Goal: Task Accomplishment & Management: Manage account settings

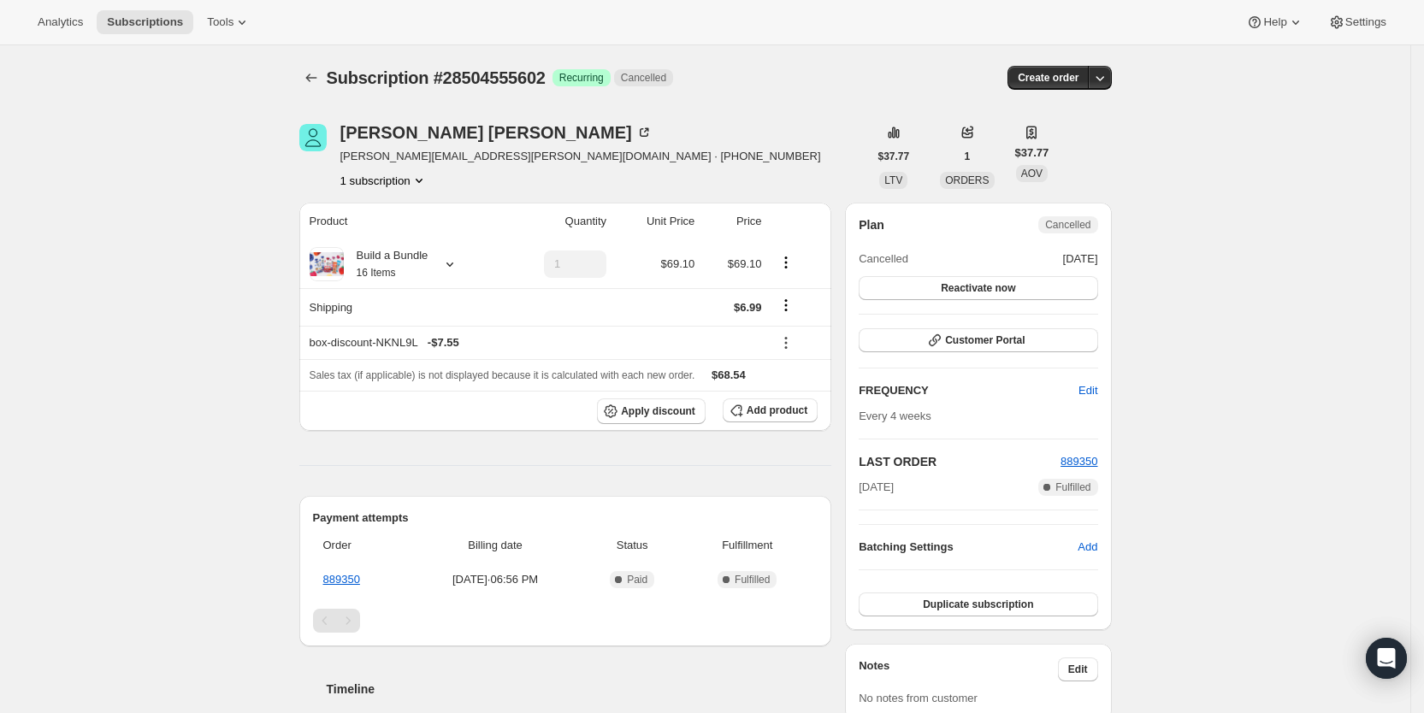
scroll to position [225, 0]
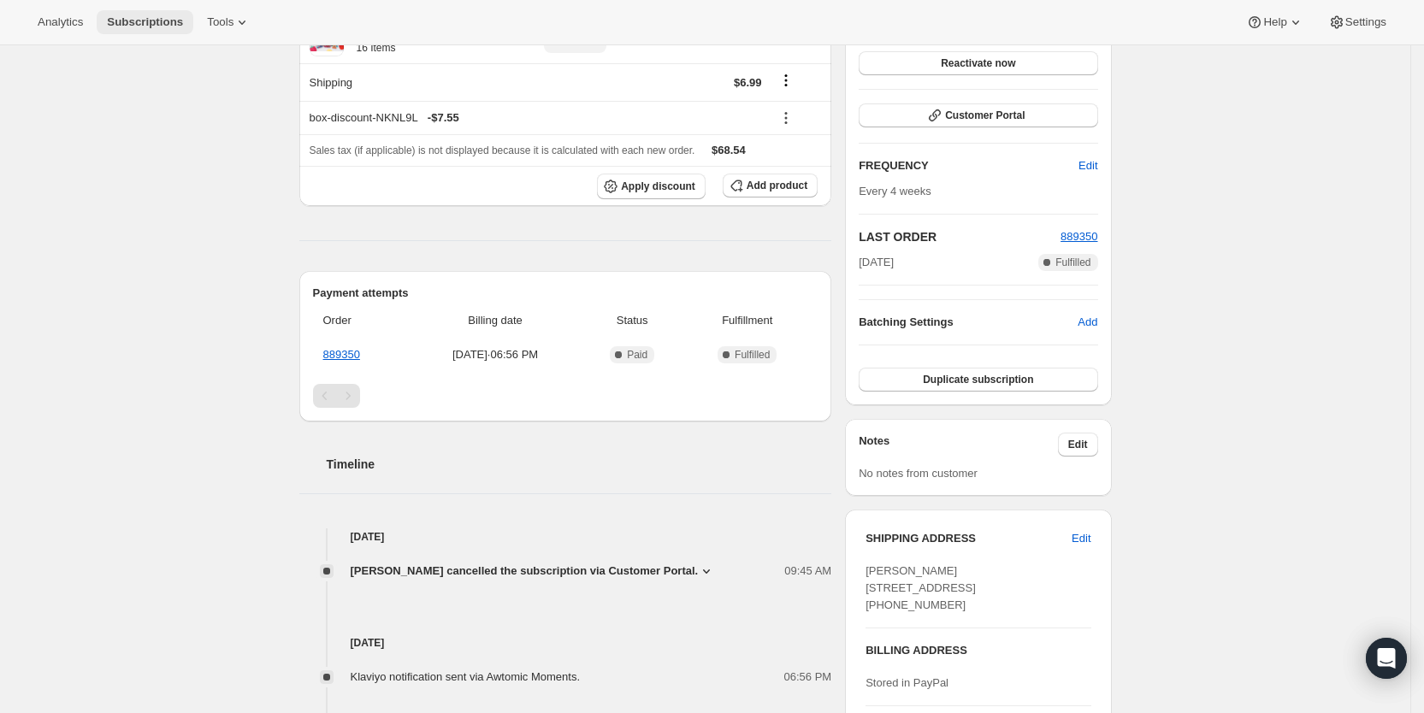
click at [149, 20] on span "Subscriptions" at bounding box center [145, 22] width 76 height 14
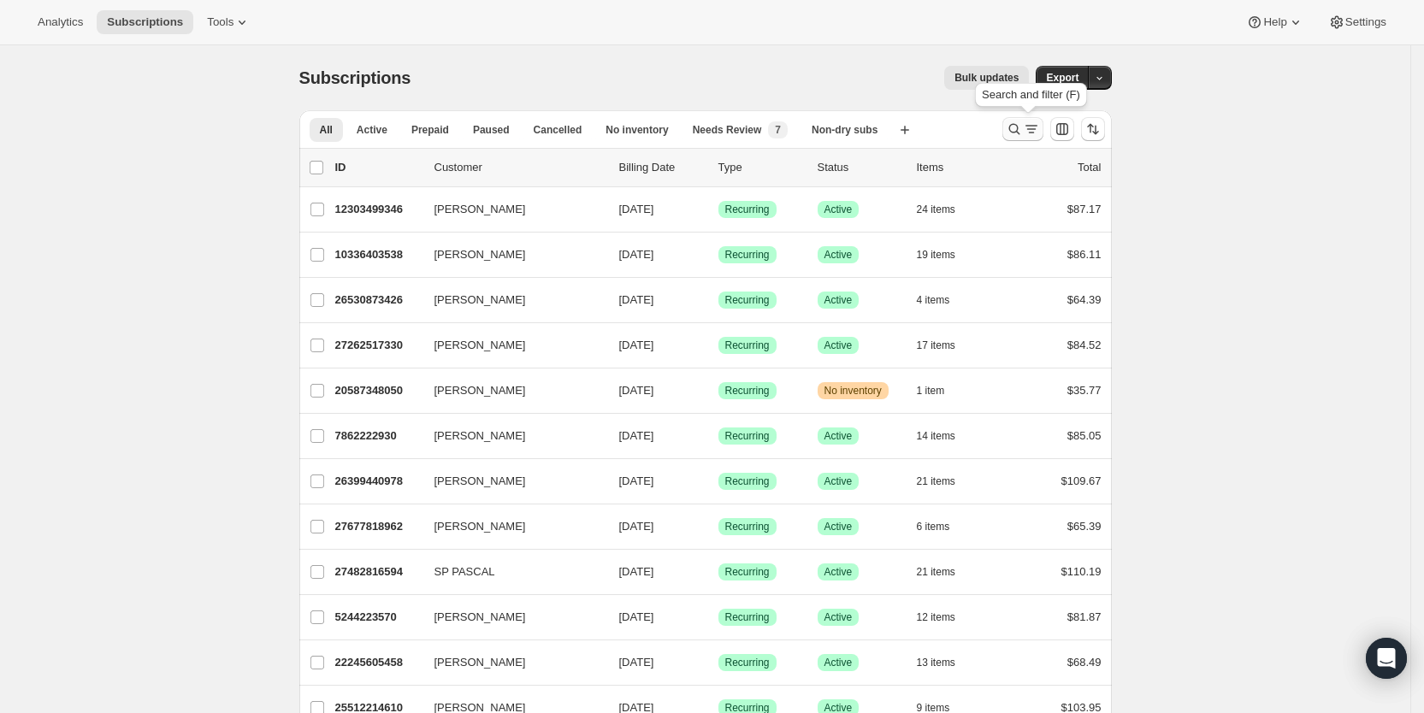
click at [1033, 133] on icon "Search and filter results" at bounding box center [1031, 129] width 17 height 17
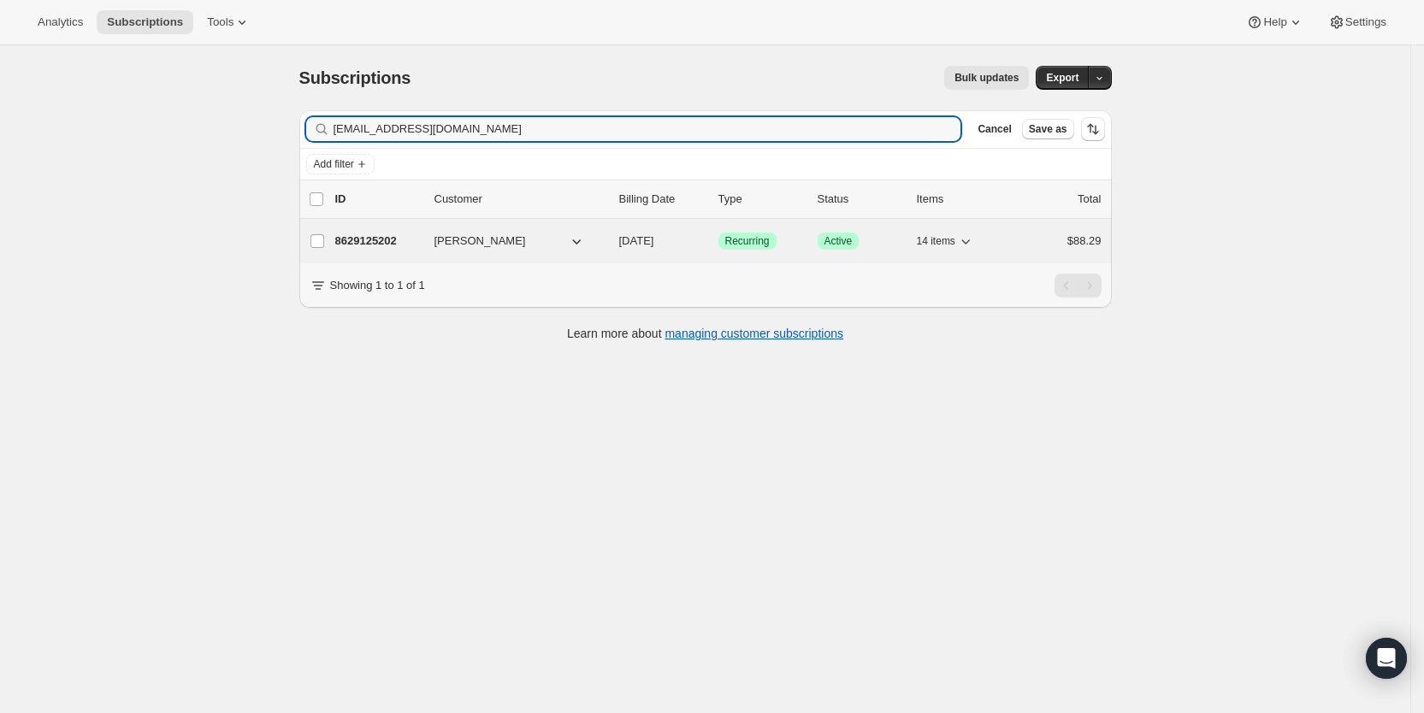
type input "jessryan19@gmail.com"
click at [641, 243] on span "09/03/2025" at bounding box center [636, 240] width 35 height 13
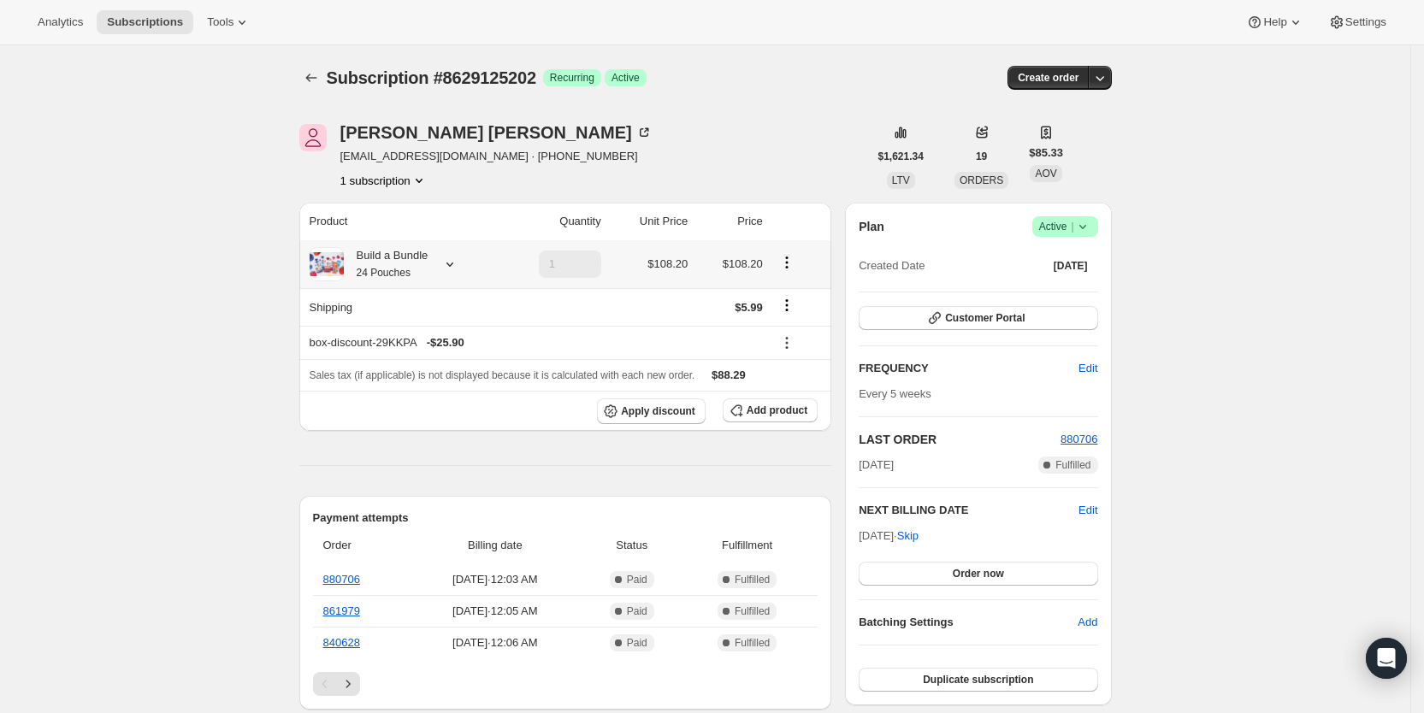
click at [454, 265] on icon at bounding box center [449, 264] width 17 height 17
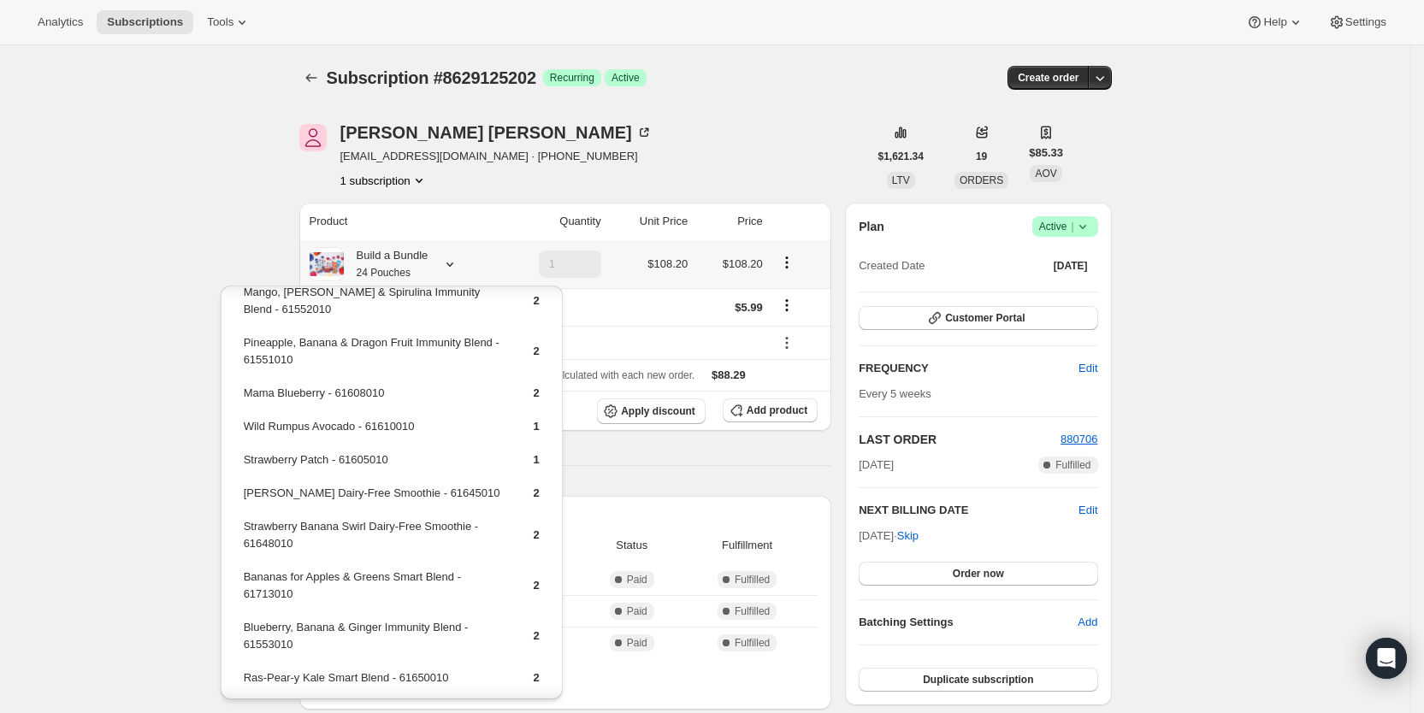
scroll to position [249, 0]
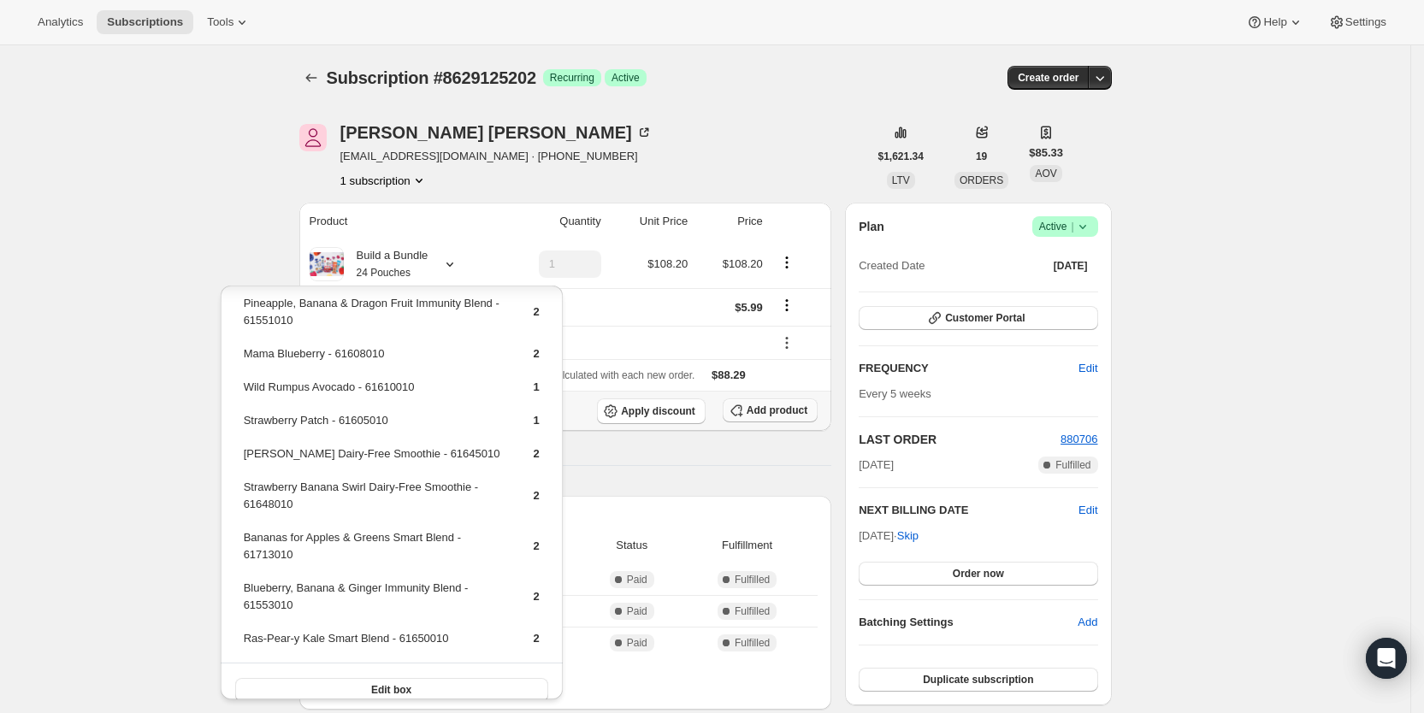
click at [767, 407] on span "Add product" at bounding box center [777, 411] width 61 height 14
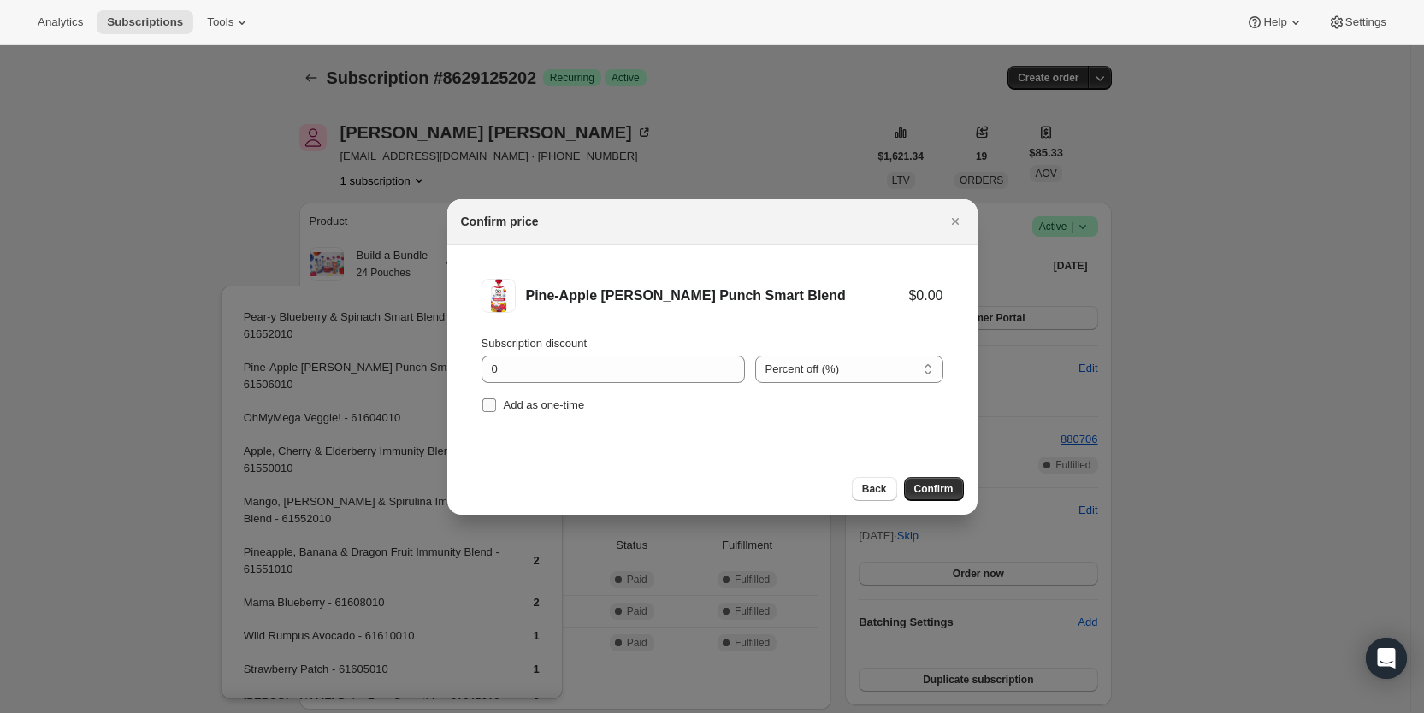
click at [519, 402] on span "Add as one-time" at bounding box center [544, 405] width 81 height 13
click at [496, 402] on input "Add as one-time" at bounding box center [489, 406] width 14 height 14
checkbox input "true"
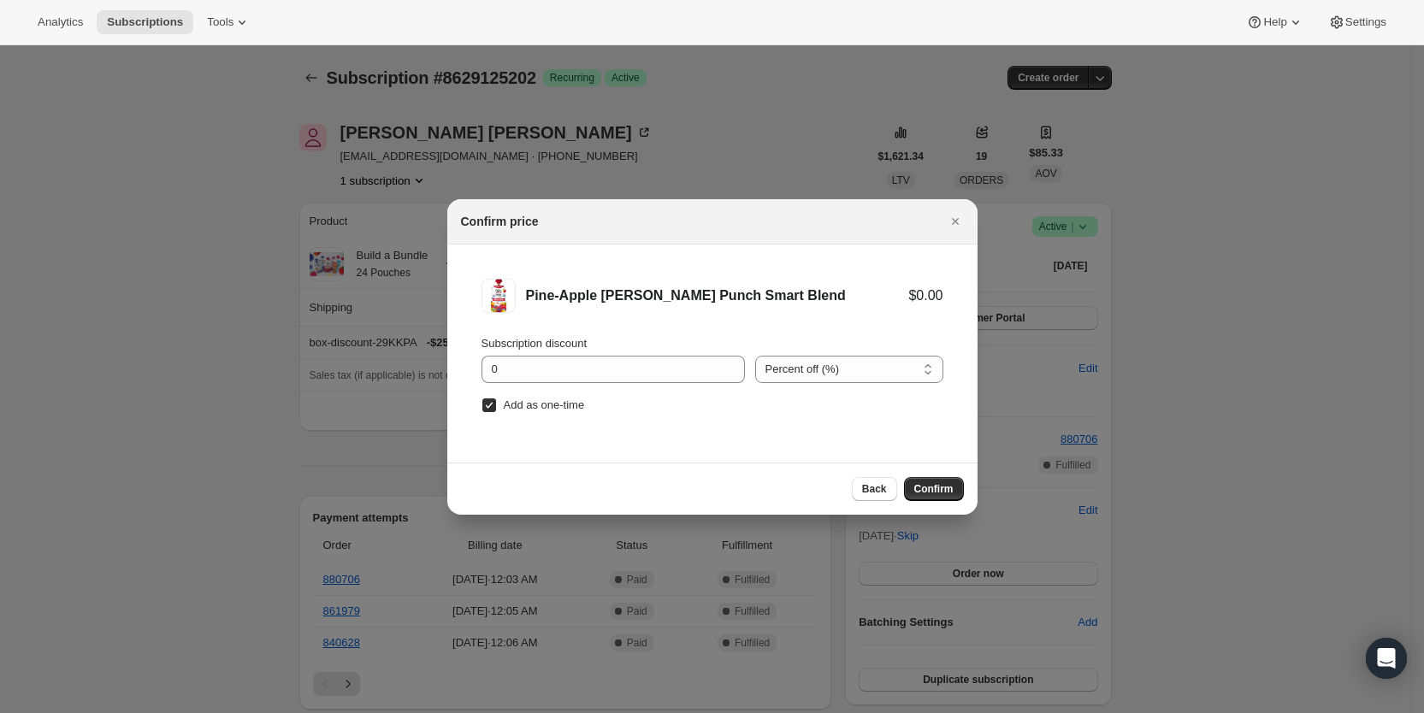
click at [925, 492] on span "Confirm" at bounding box center [934, 489] width 39 height 14
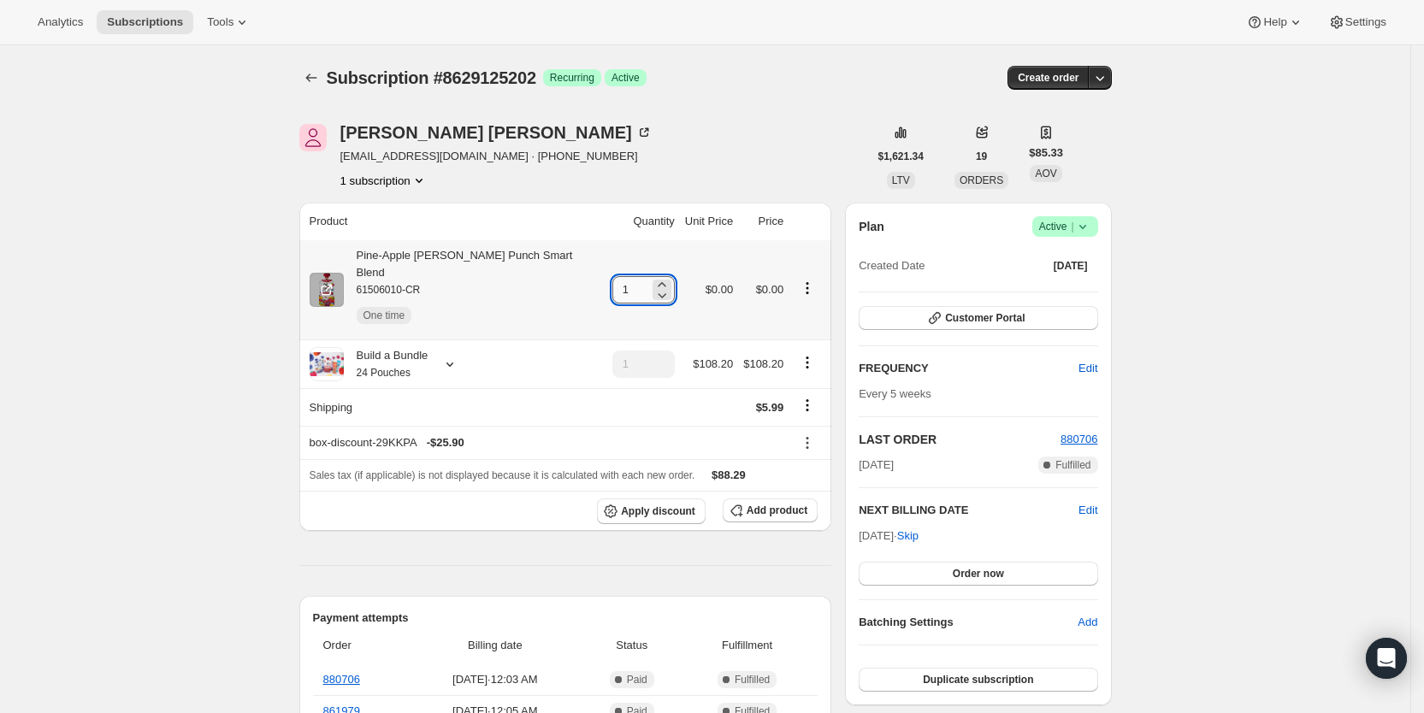
drag, startPoint x: 610, startPoint y: 282, endPoint x: 619, endPoint y: 281, distance: 9.6
click at [619, 281] on input "1" at bounding box center [631, 289] width 37 height 27
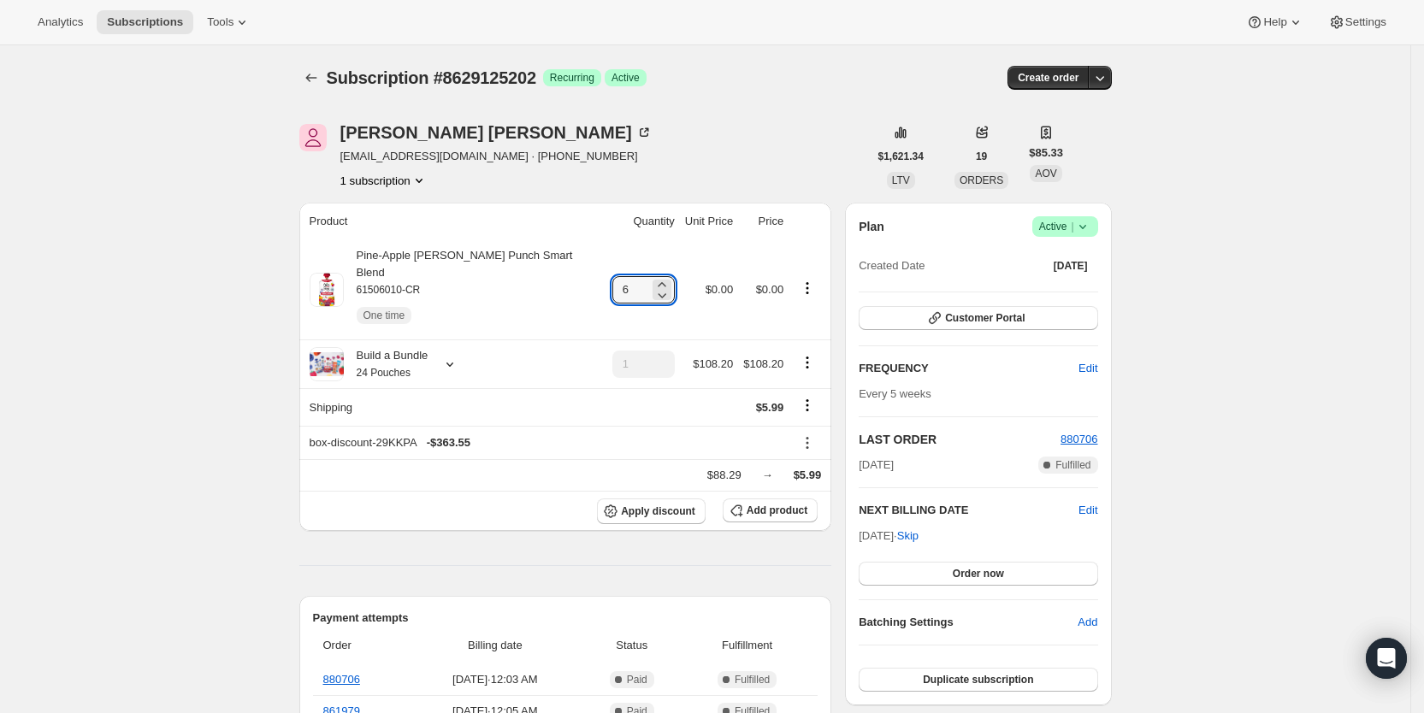
type input "6"
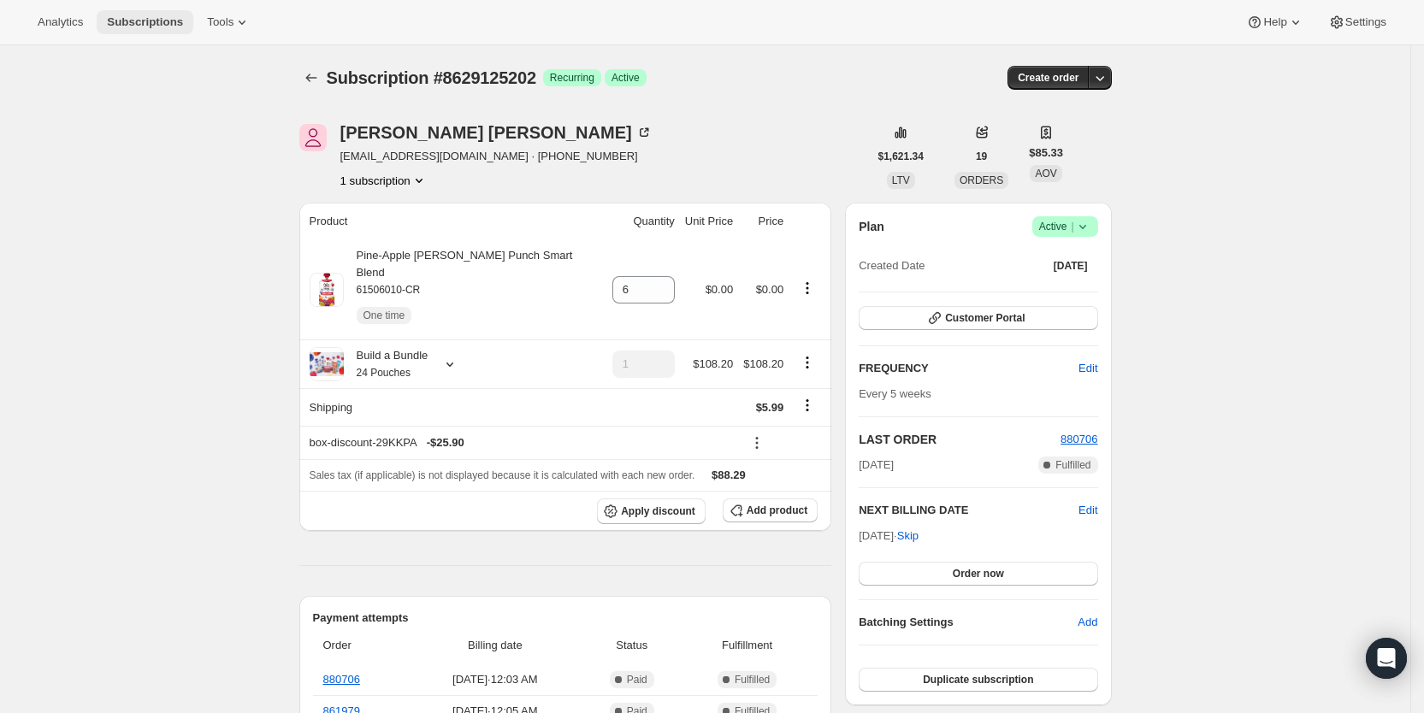
click at [145, 16] on span "Subscriptions" at bounding box center [145, 22] width 76 height 14
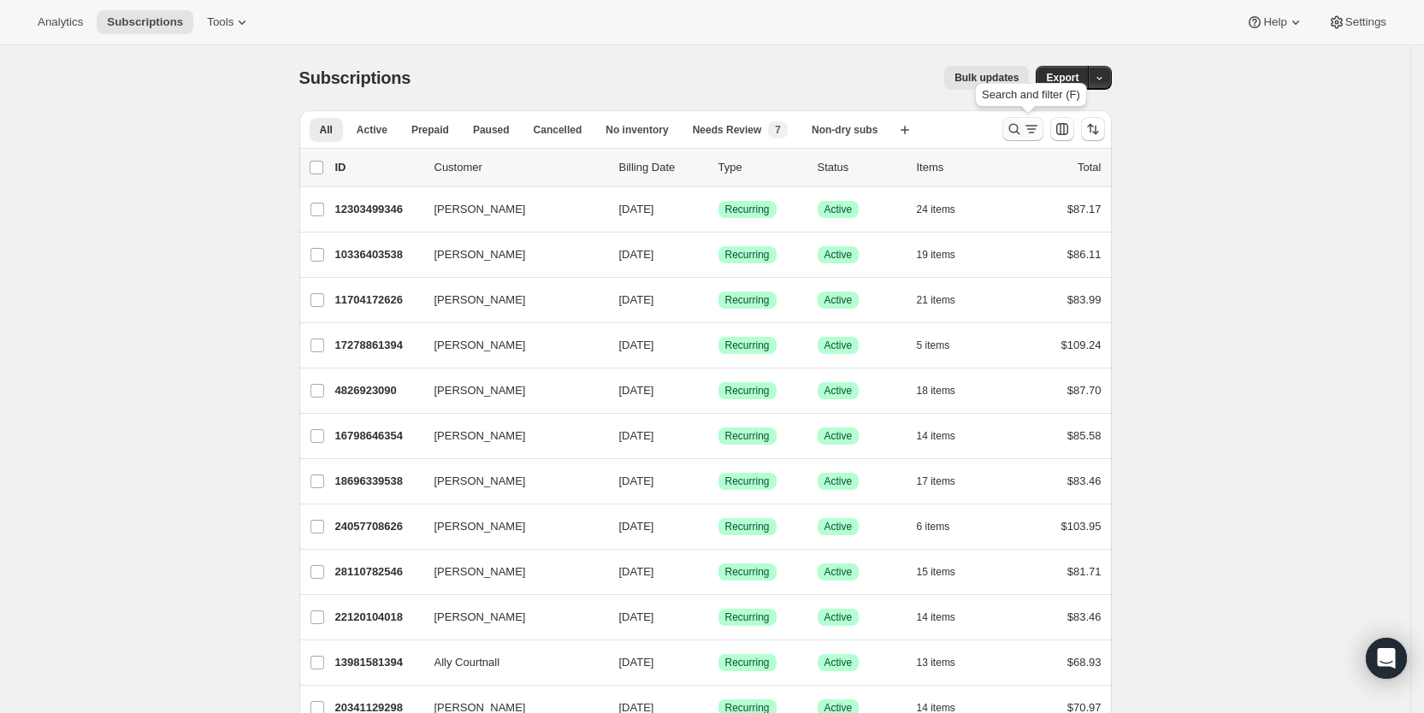
click at [1023, 127] on icon "Search and filter results" at bounding box center [1014, 129] width 17 height 17
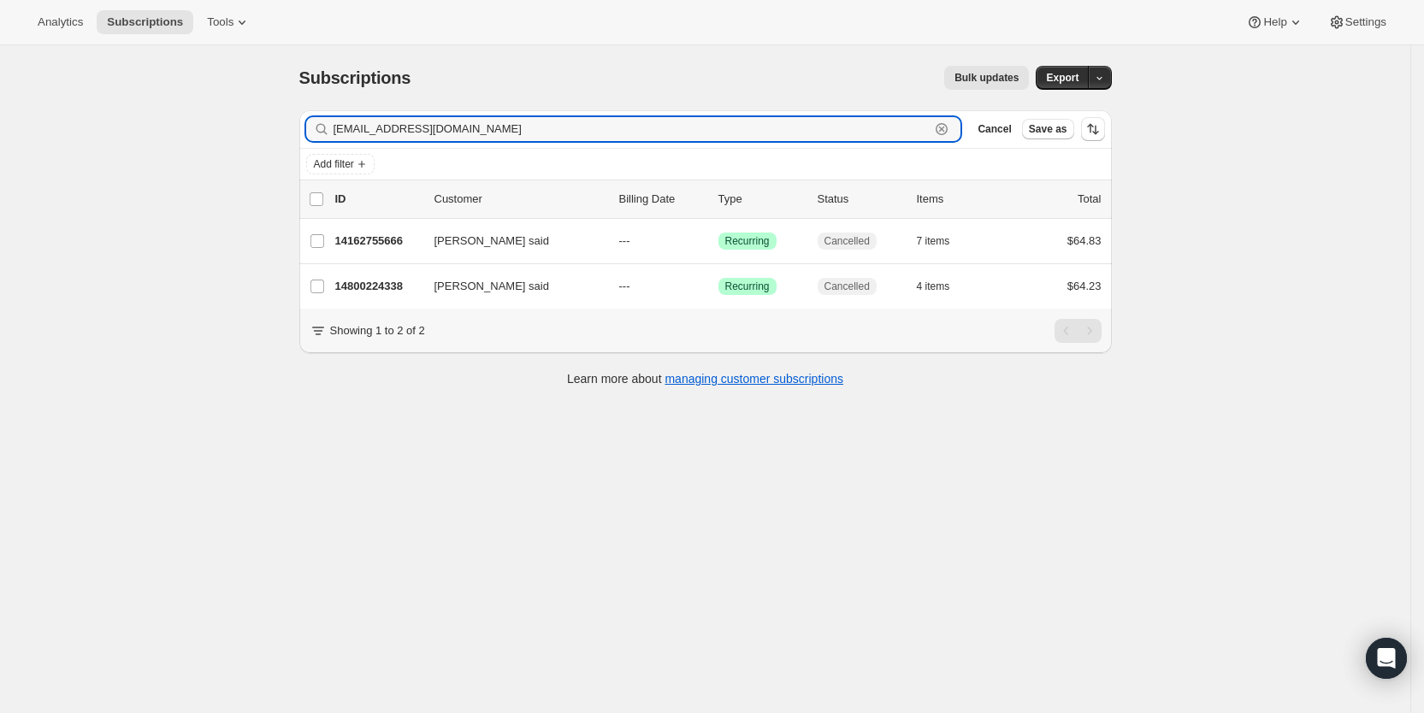
drag, startPoint x: 485, startPoint y: 128, endPoint x: 334, endPoint y: 128, distance: 150.6
click at [334, 128] on div "deemasaid92@gmail.com Clear" at bounding box center [633, 129] width 655 height 24
paste input "icloud"
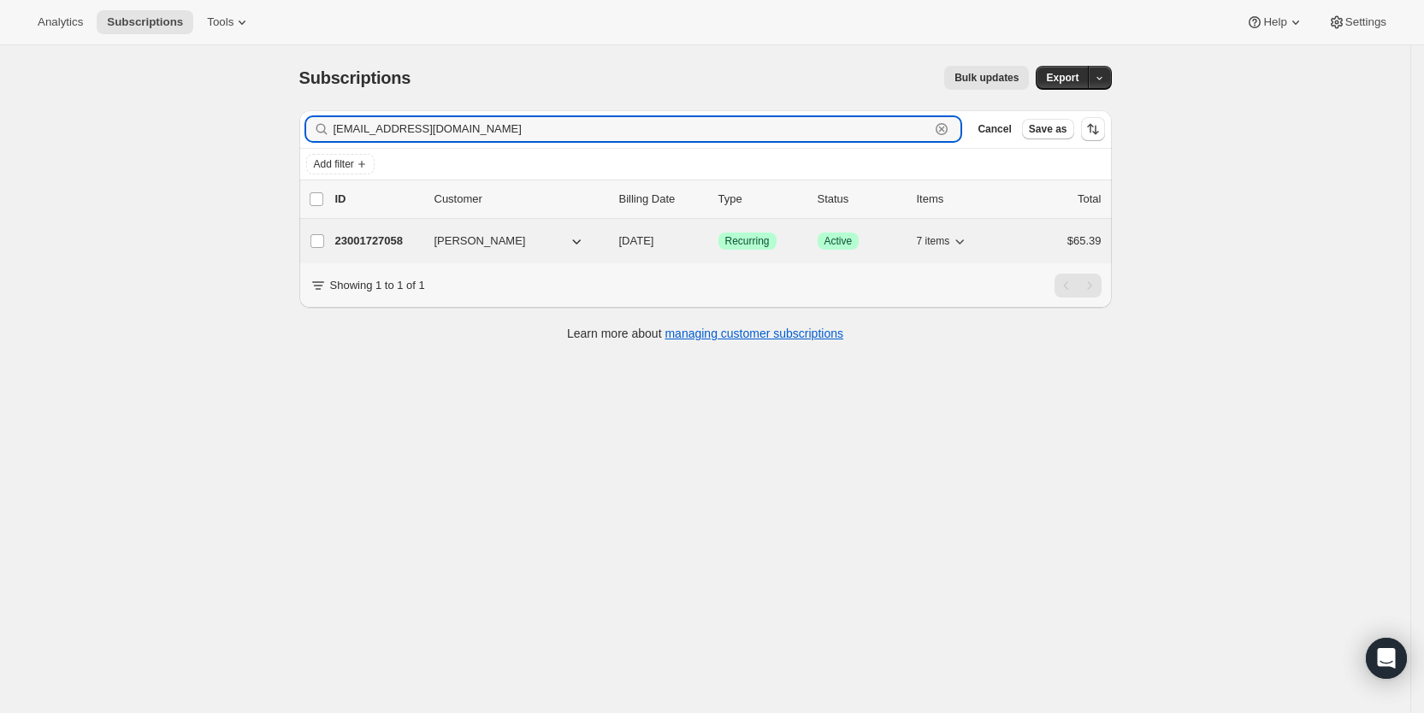
type input "deemasaid92@icloud.com"
click at [654, 241] on span "09/16/2025" at bounding box center [636, 240] width 35 height 13
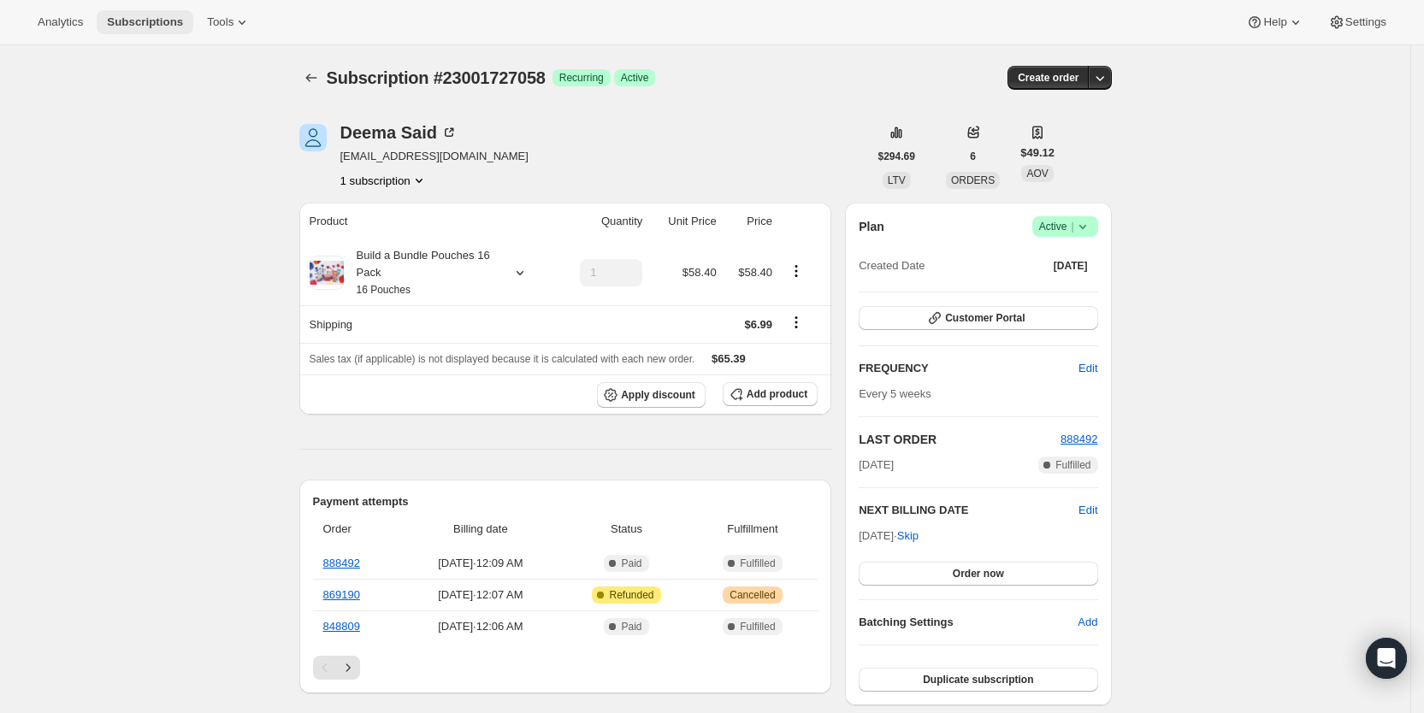
click at [149, 24] on span "Subscriptions" at bounding box center [145, 22] width 76 height 14
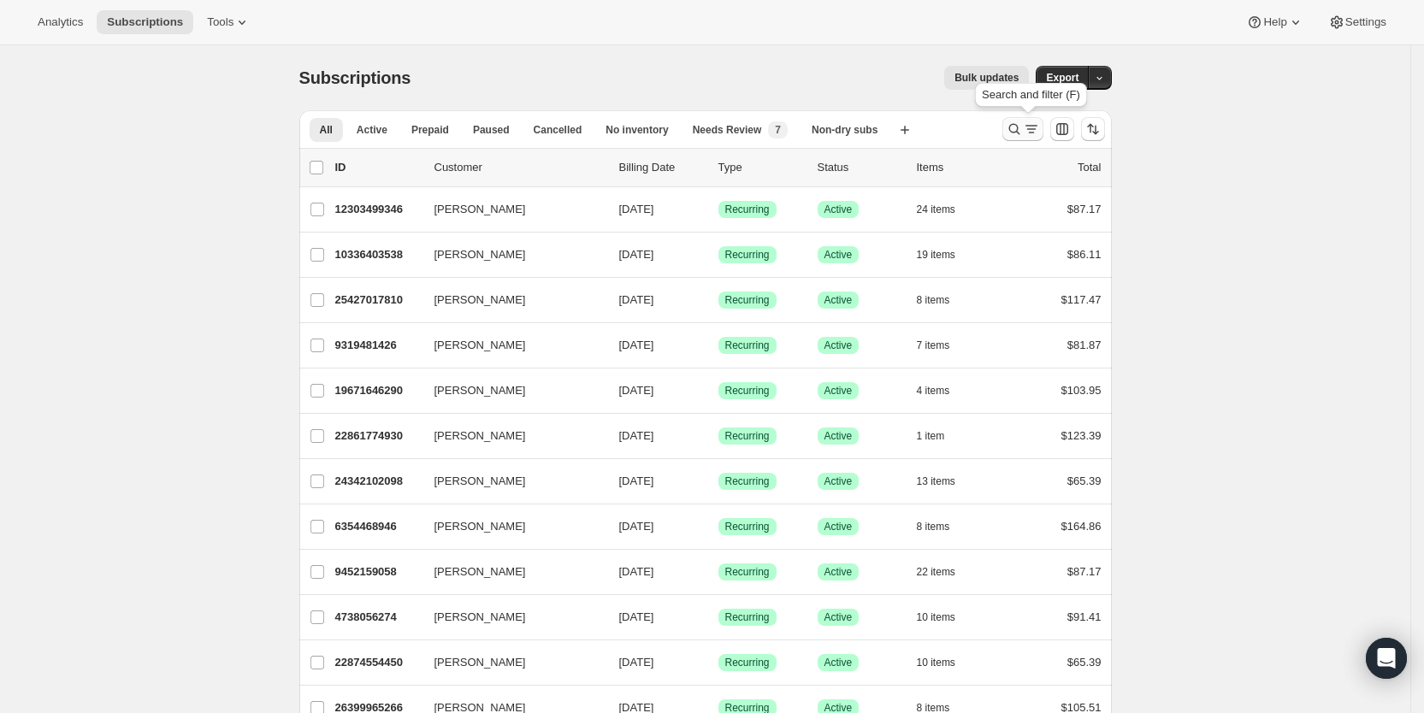
click at [1037, 128] on icon "Search and filter results" at bounding box center [1031, 129] width 17 height 17
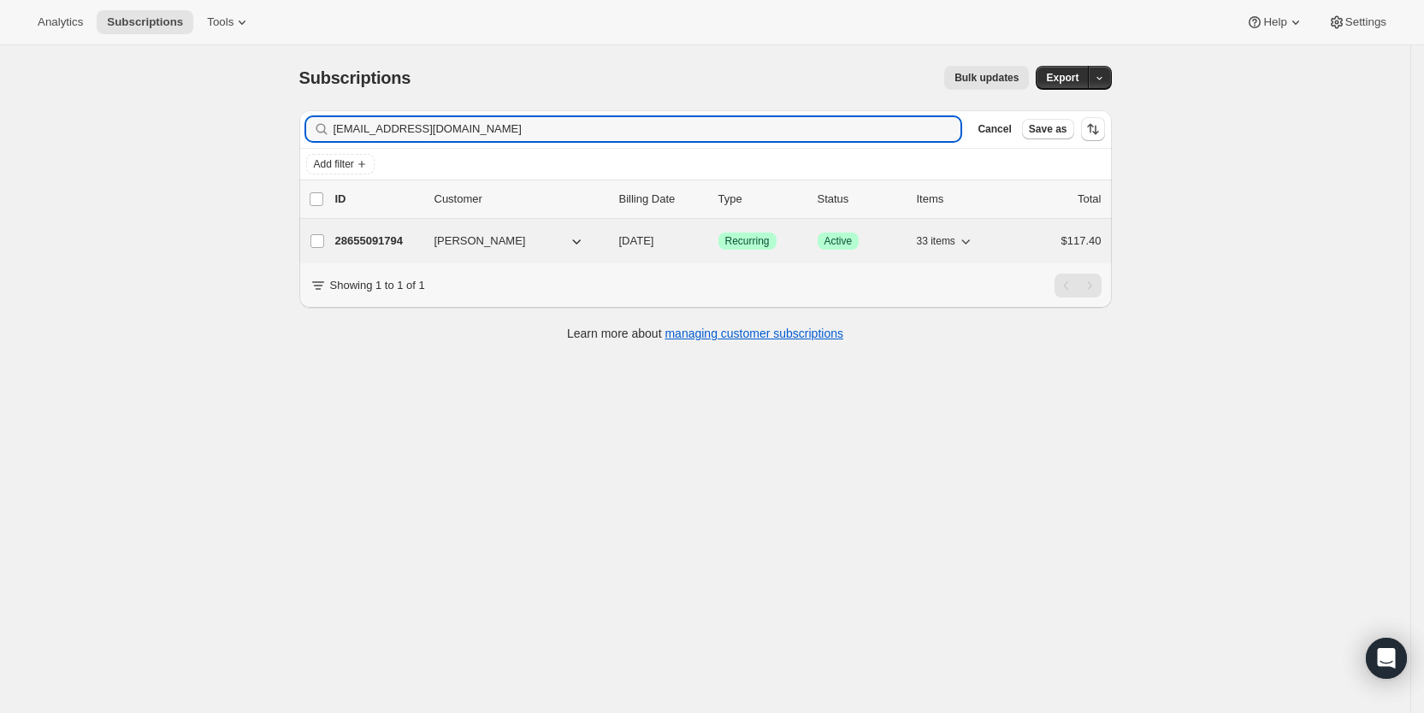
type input "bmsmith20@myactv.net"
click at [654, 241] on span "[DATE]" at bounding box center [636, 240] width 35 height 13
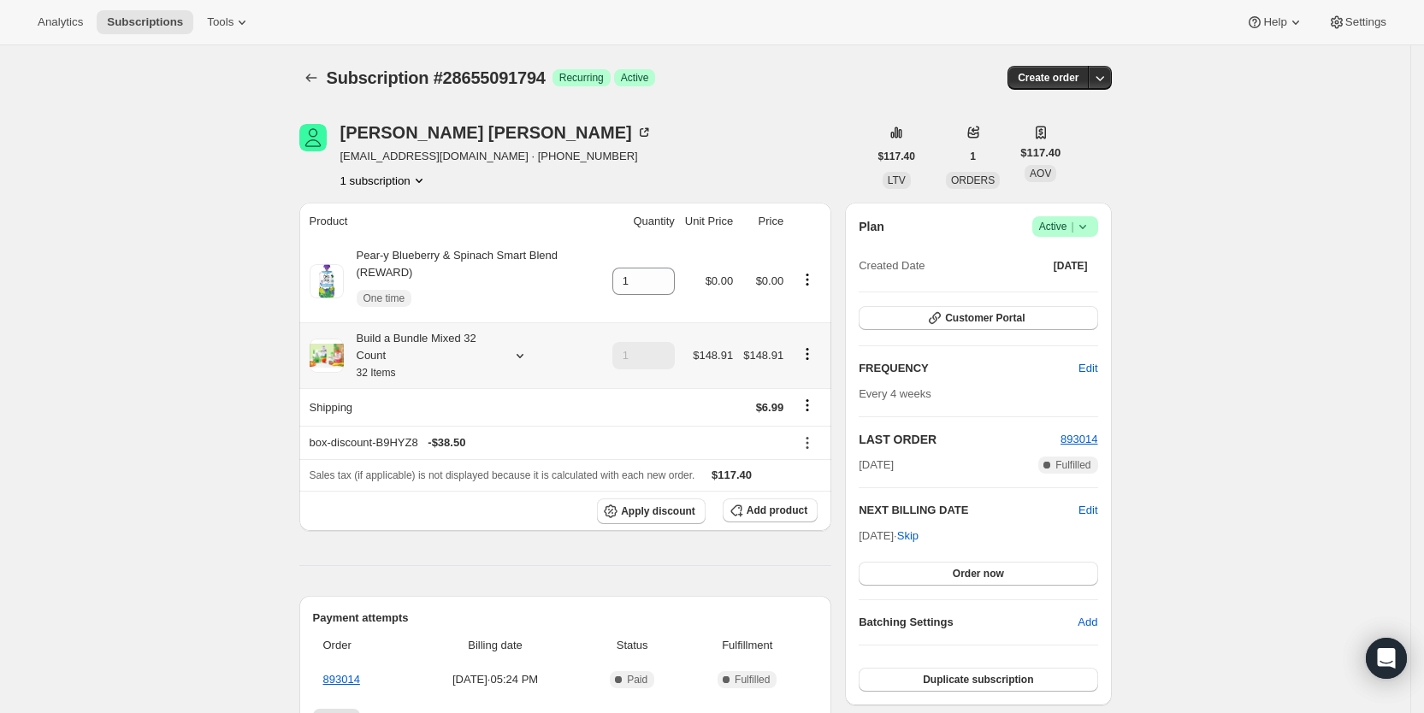
click at [529, 354] on icon at bounding box center [520, 355] width 17 height 17
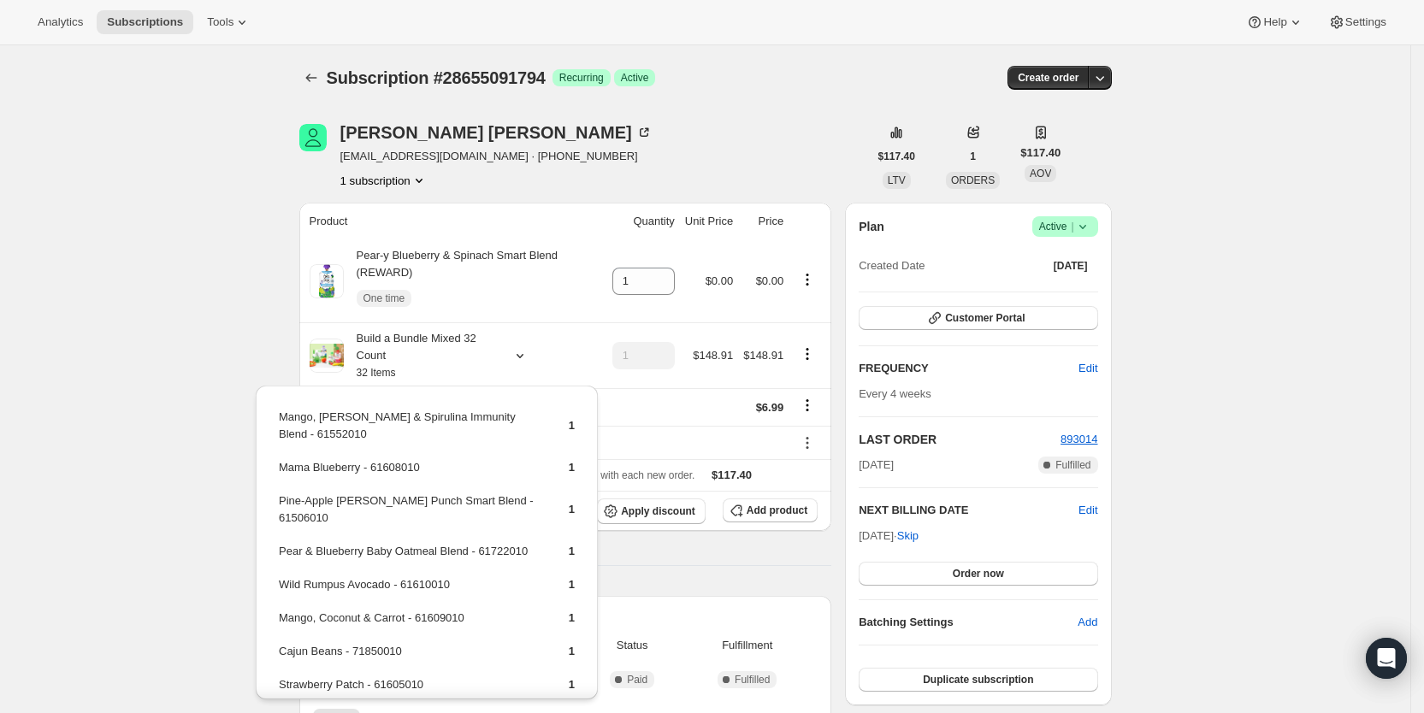
click at [230, 296] on div "Subscription #28655091794. This page is ready Subscription #28655091794 Success…" at bounding box center [705, 609] width 1411 height 1128
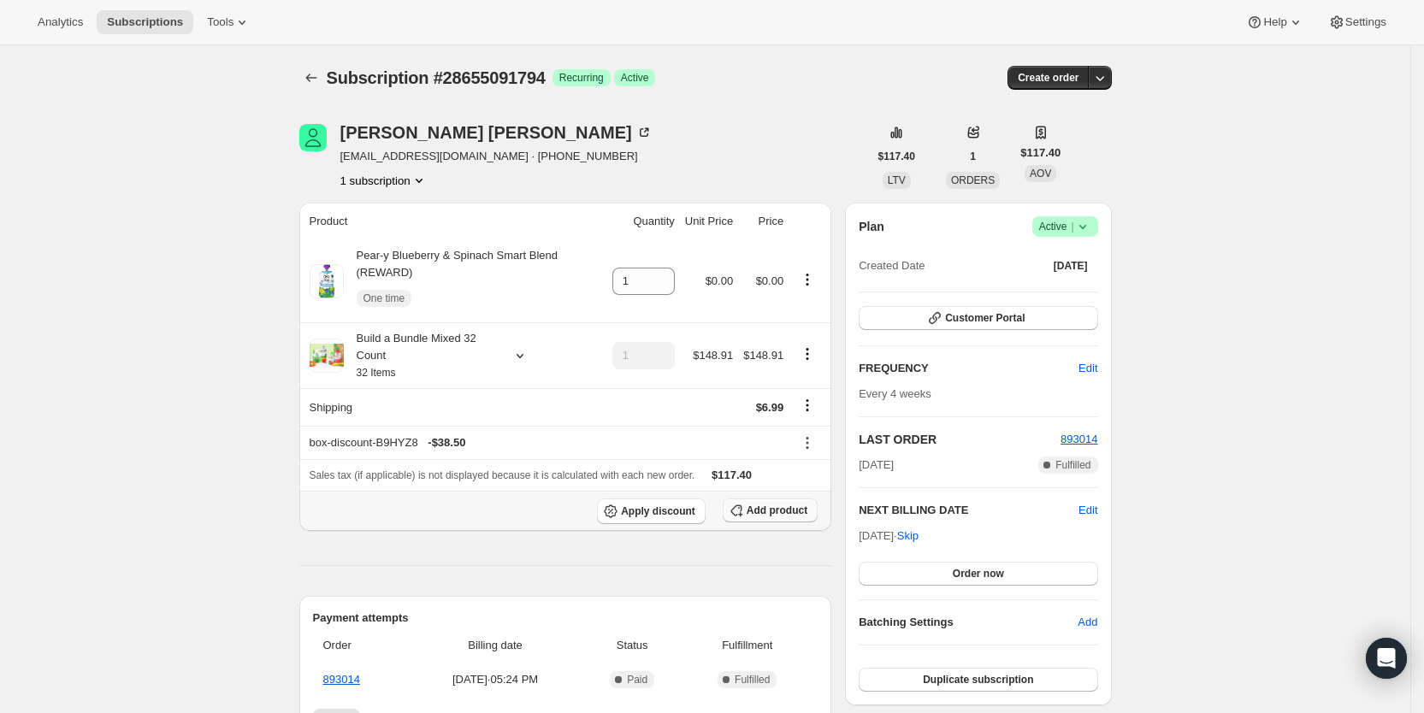
click at [776, 511] on span "Add product" at bounding box center [777, 511] width 61 height 14
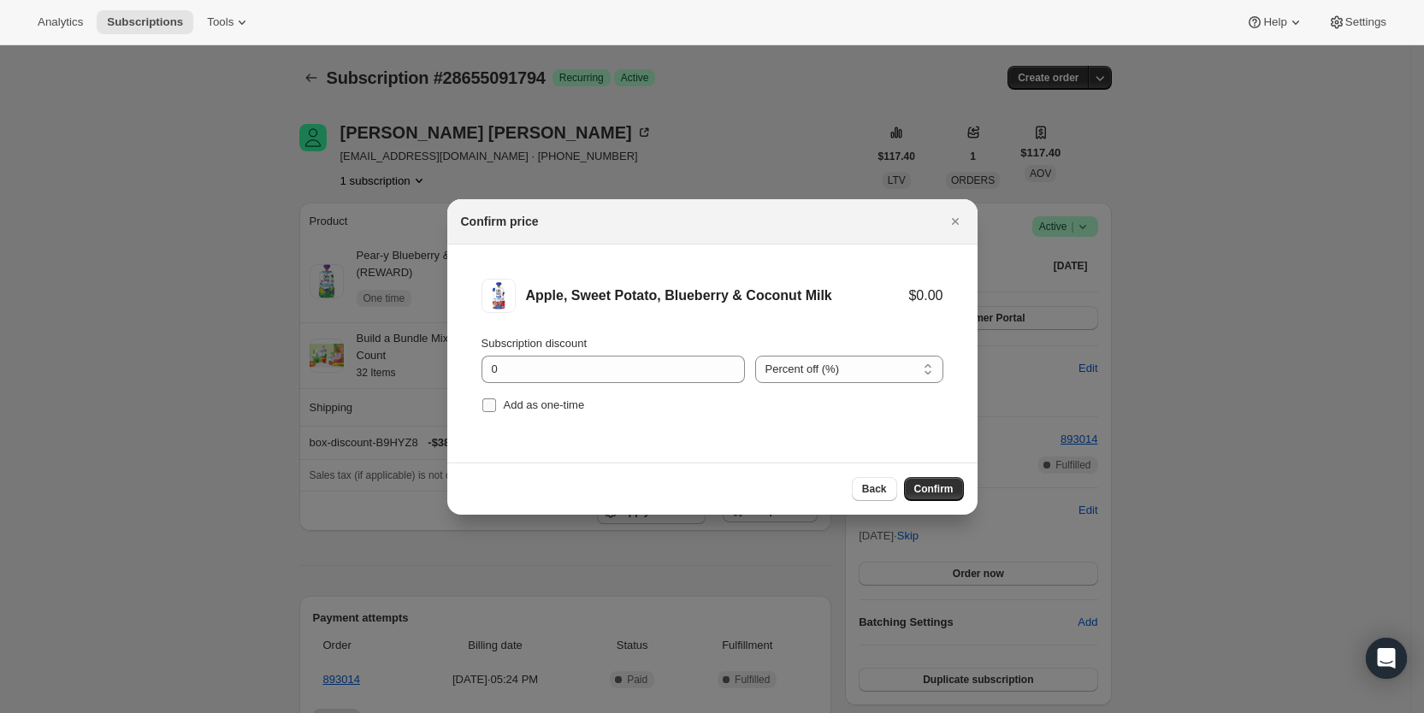
click at [500, 405] on label "Add as one-time" at bounding box center [534, 406] width 104 height 24
click at [488, 405] on input "Add as one-time" at bounding box center [489, 406] width 14 height 14
checkbox input "true"
click at [935, 483] on span "Confirm" at bounding box center [934, 489] width 39 height 14
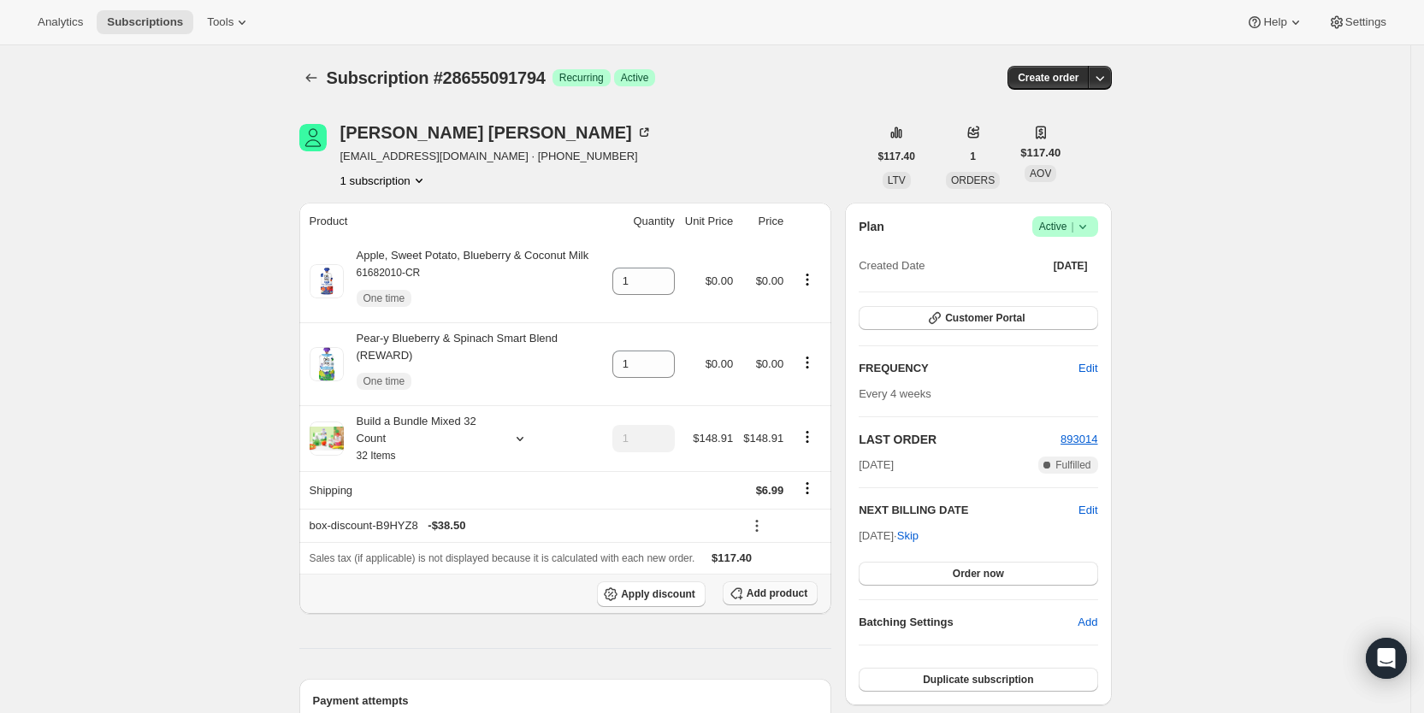
click at [803, 591] on span "Add product" at bounding box center [777, 594] width 61 height 14
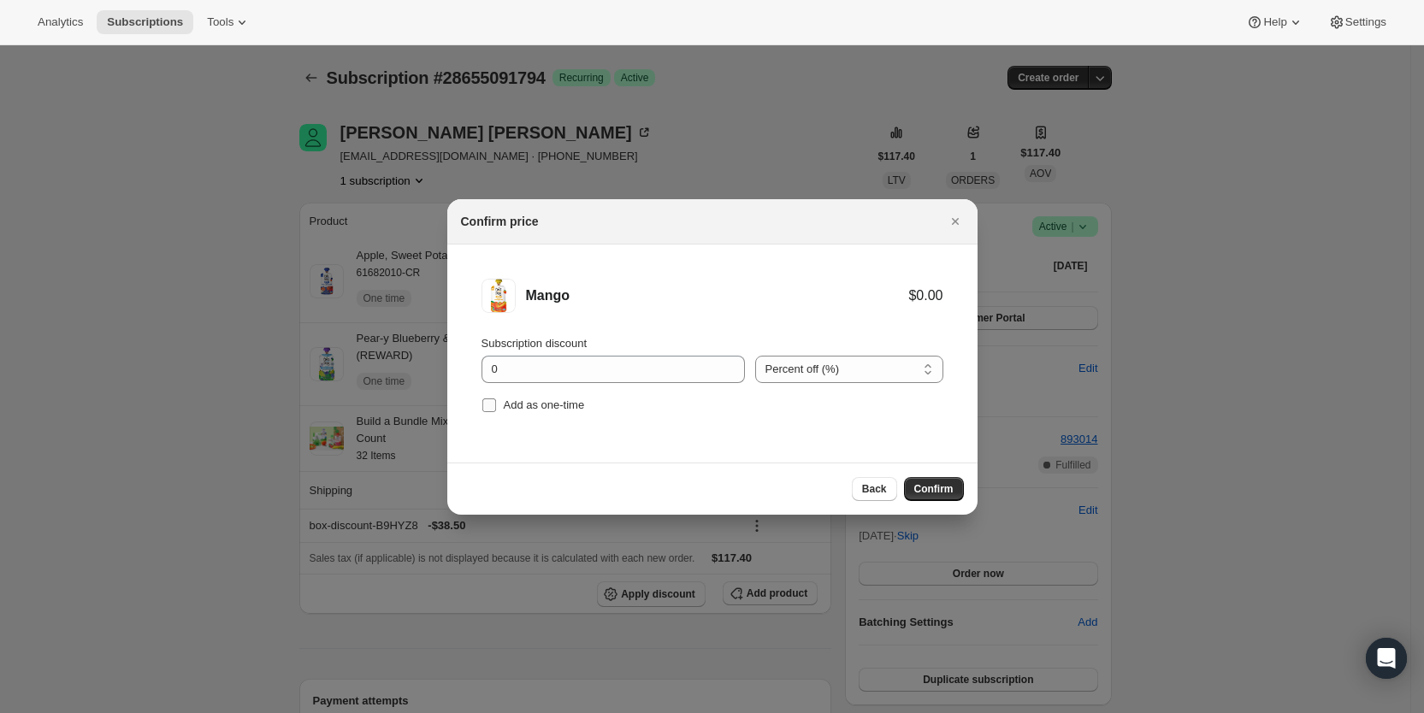
click at [494, 402] on input "Add as one-time" at bounding box center [489, 406] width 14 height 14
checkbox input "true"
click at [930, 487] on span "Confirm" at bounding box center [934, 489] width 39 height 14
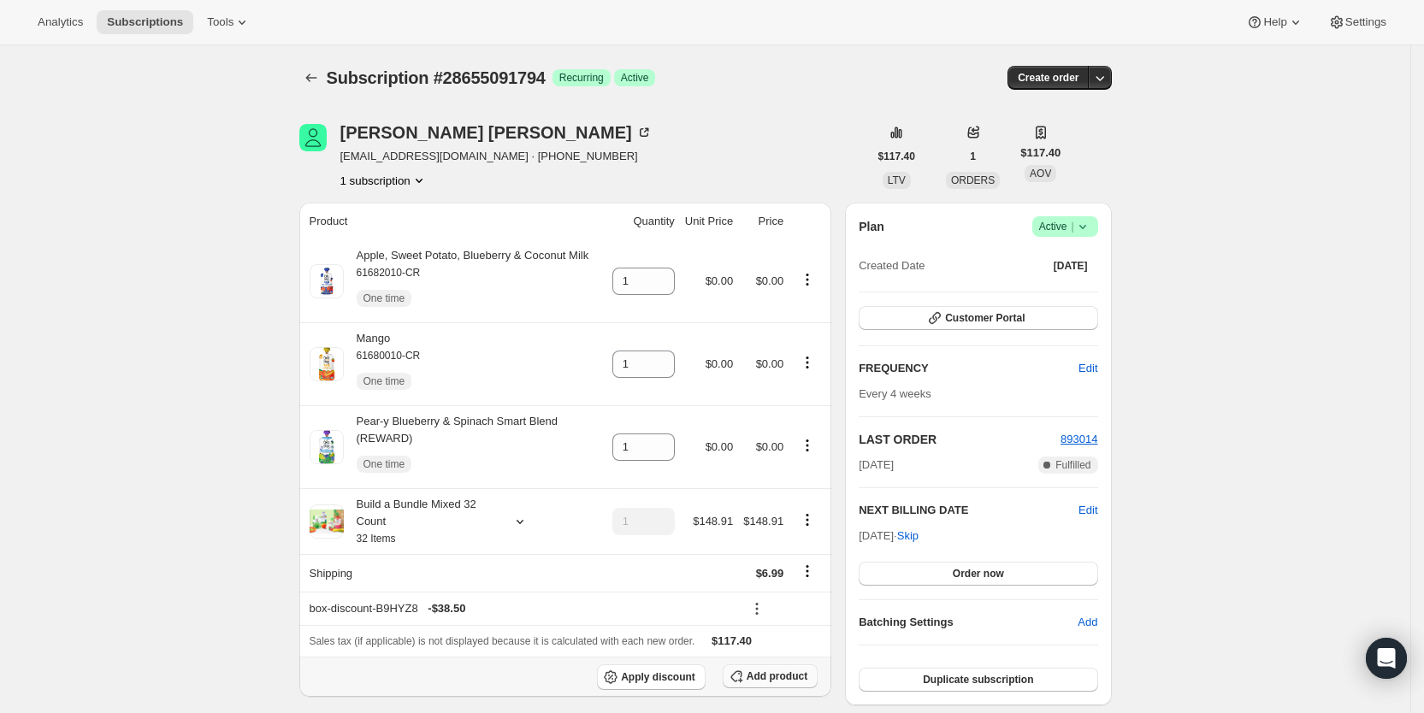
click at [784, 673] on span "Add product" at bounding box center [777, 677] width 61 height 14
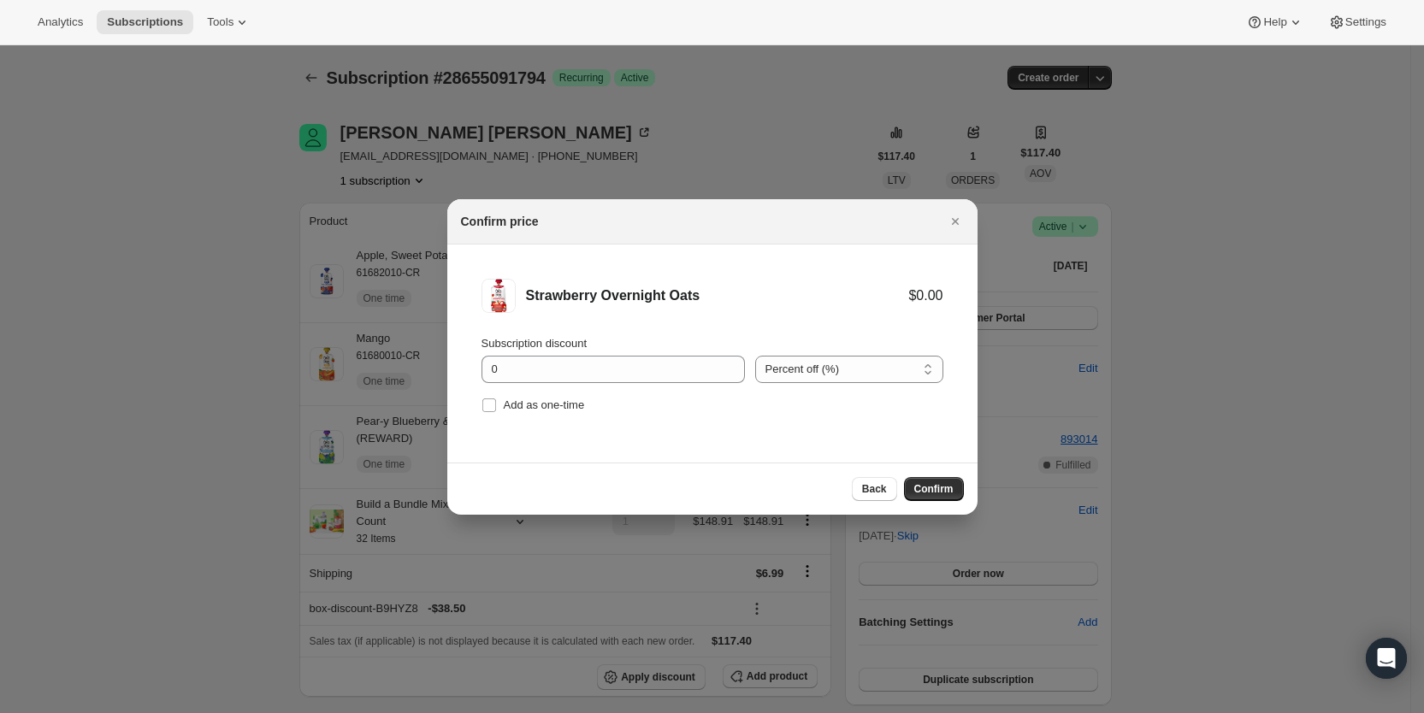
drag, startPoint x: 488, startPoint y: 409, endPoint x: 655, endPoint y: 442, distance: 170.1
click at [490, 408] on input "Add as one-time" at bounding box center [489, 406] width 14 height 14
checkbox input "true"
click at [926, 493] on span "Confirm" at bounding box center [934, 489] width 39 height 14
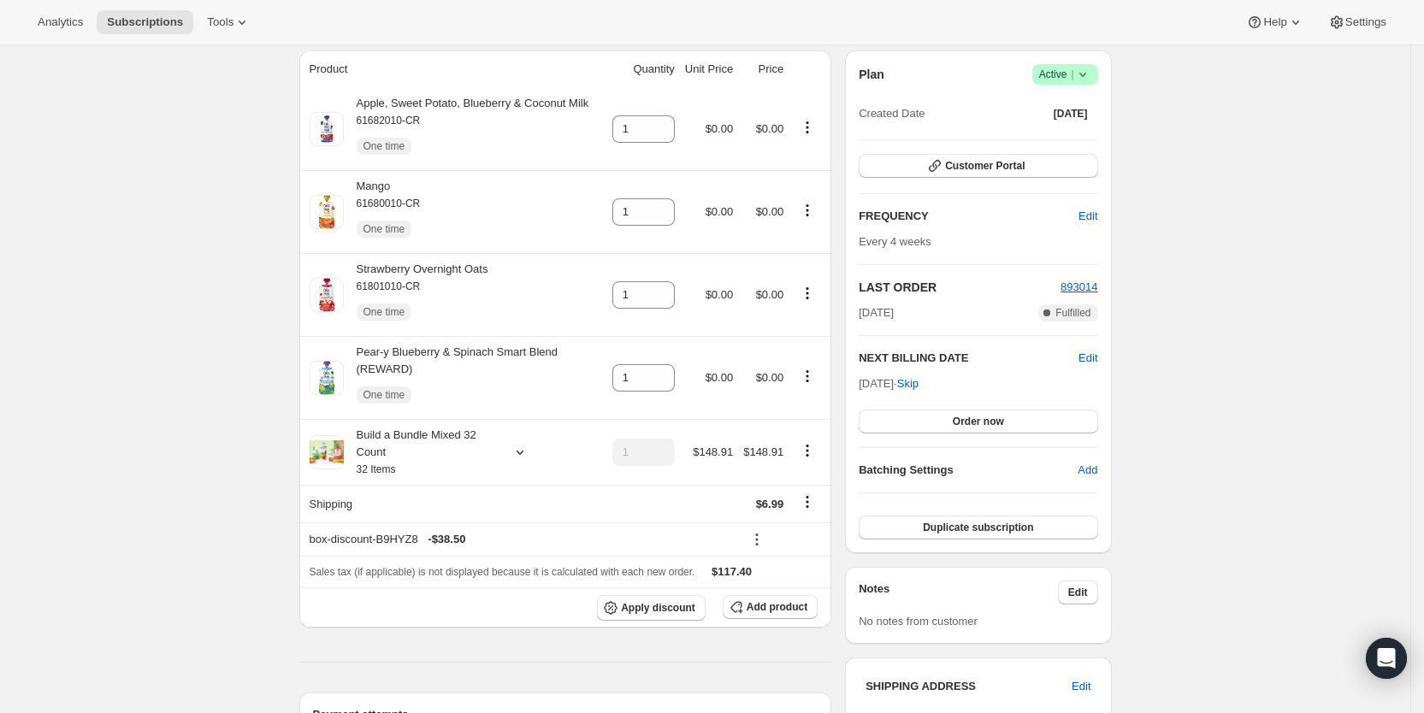
scroll to position [384, 0]
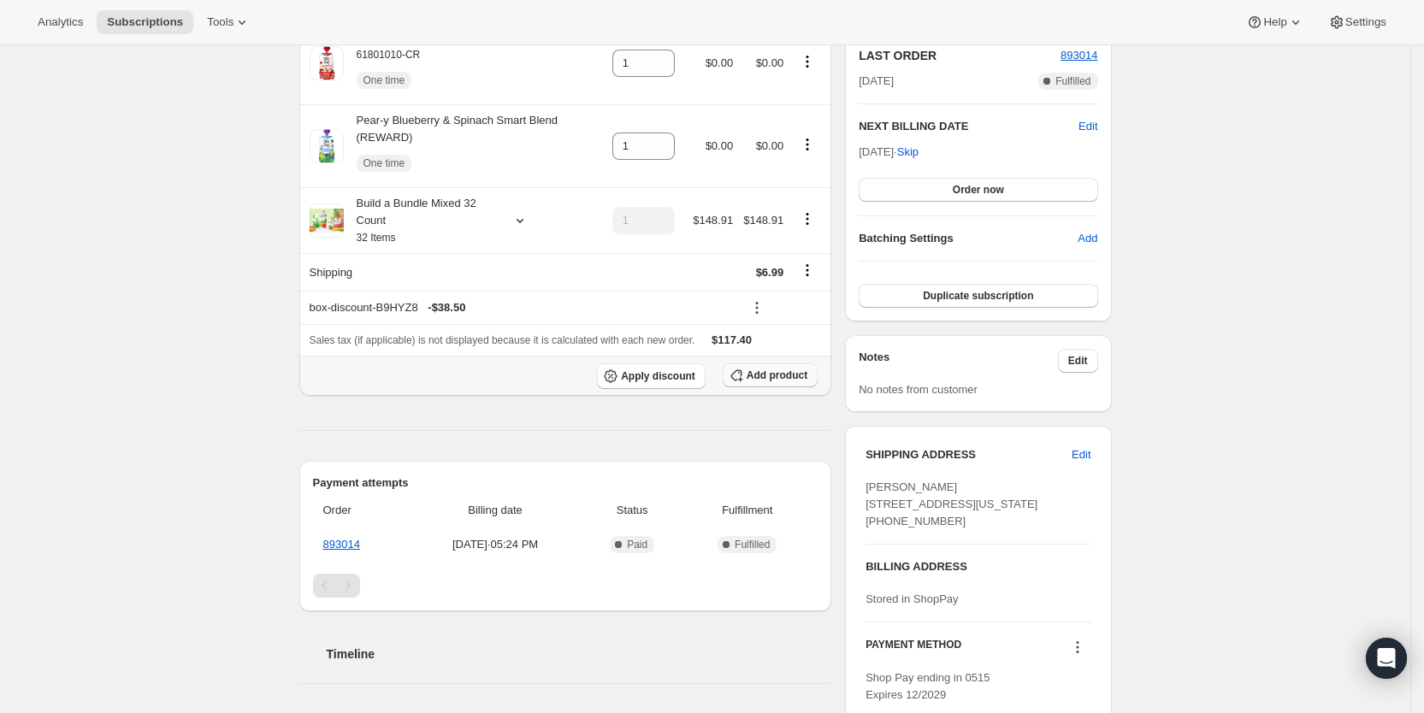
click at [761, 376] on span "Add product" at bounding box center [777, 376] width 61 height 14
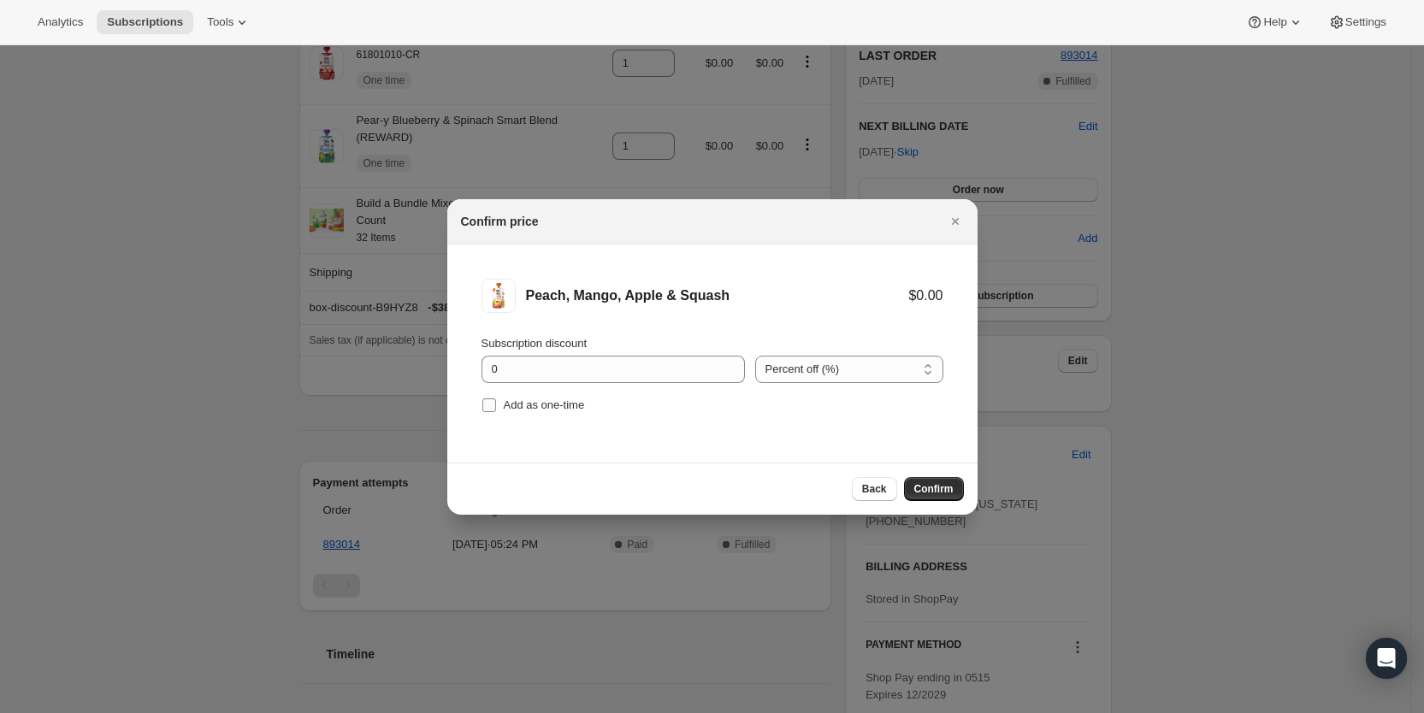
drag, startPoint x: 496, startPoint y: 405, endPoint x: 520, endPoint y: 405, distance: 24.0
click at [496, 405] on span ":r3aq:" at bounding box center [489, 405] width 15 height 15
click at [496, 405] on input "Add as one-time" at bounding box center [489, 406] width 14 height 14
checkbox input "true"
click at [952, 490] on span "Confirm" at bounding box center [934, 489] width 39 height 14
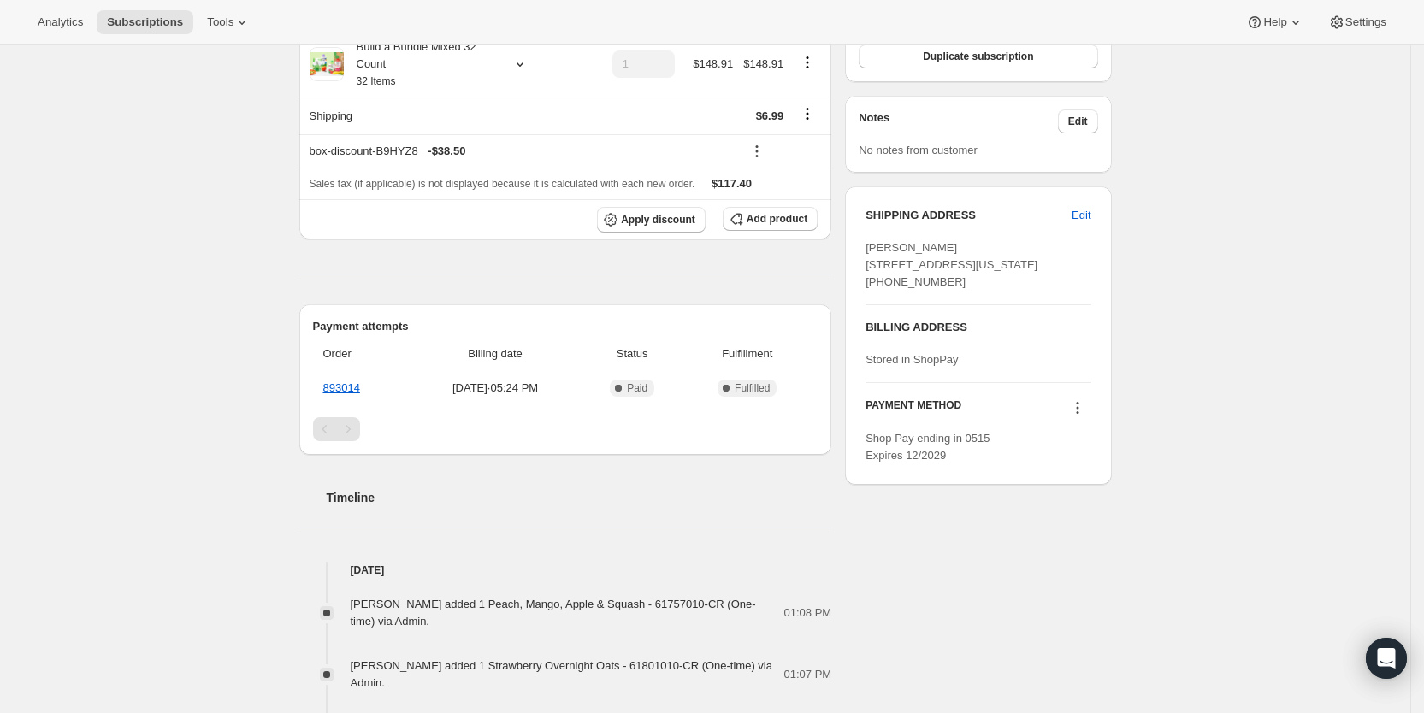
scroll to position [630, 0]
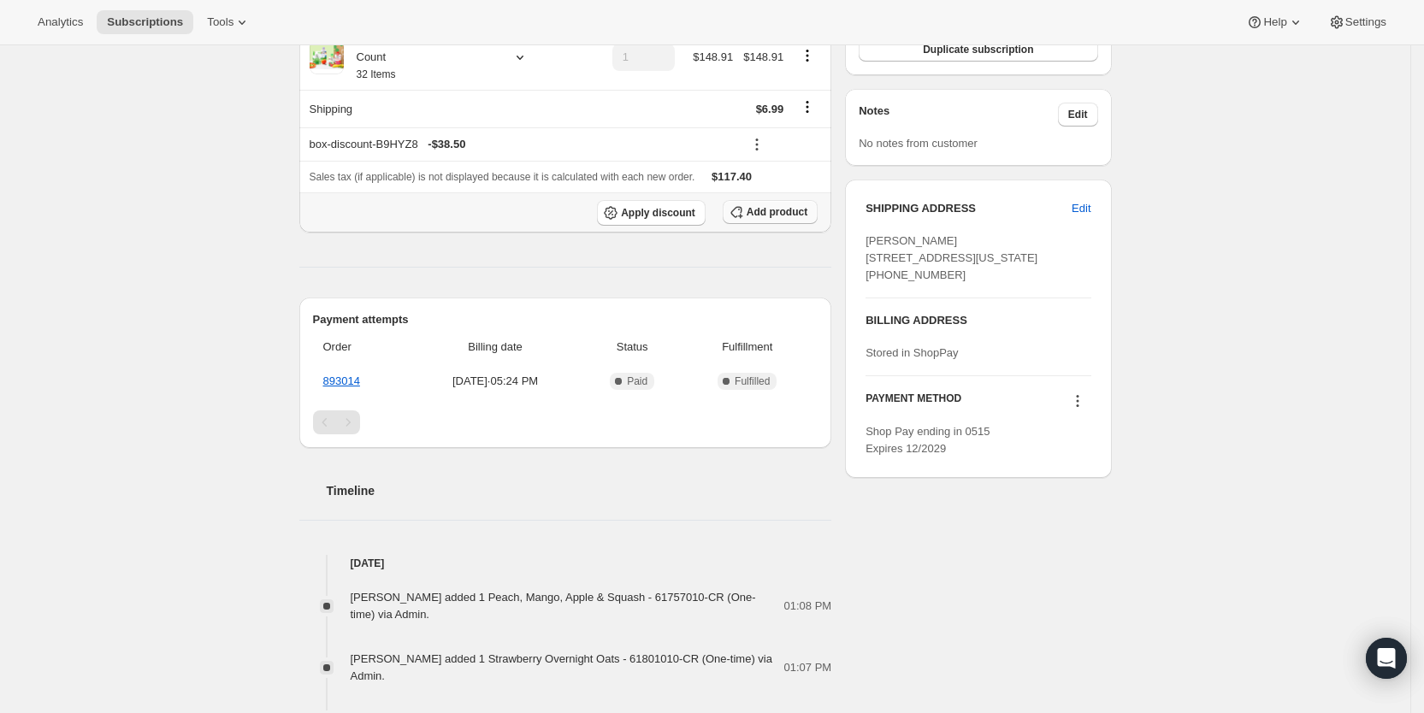
click at [806, 214] on span "Add product" at bounding box center [777, 212] width 61 height 14
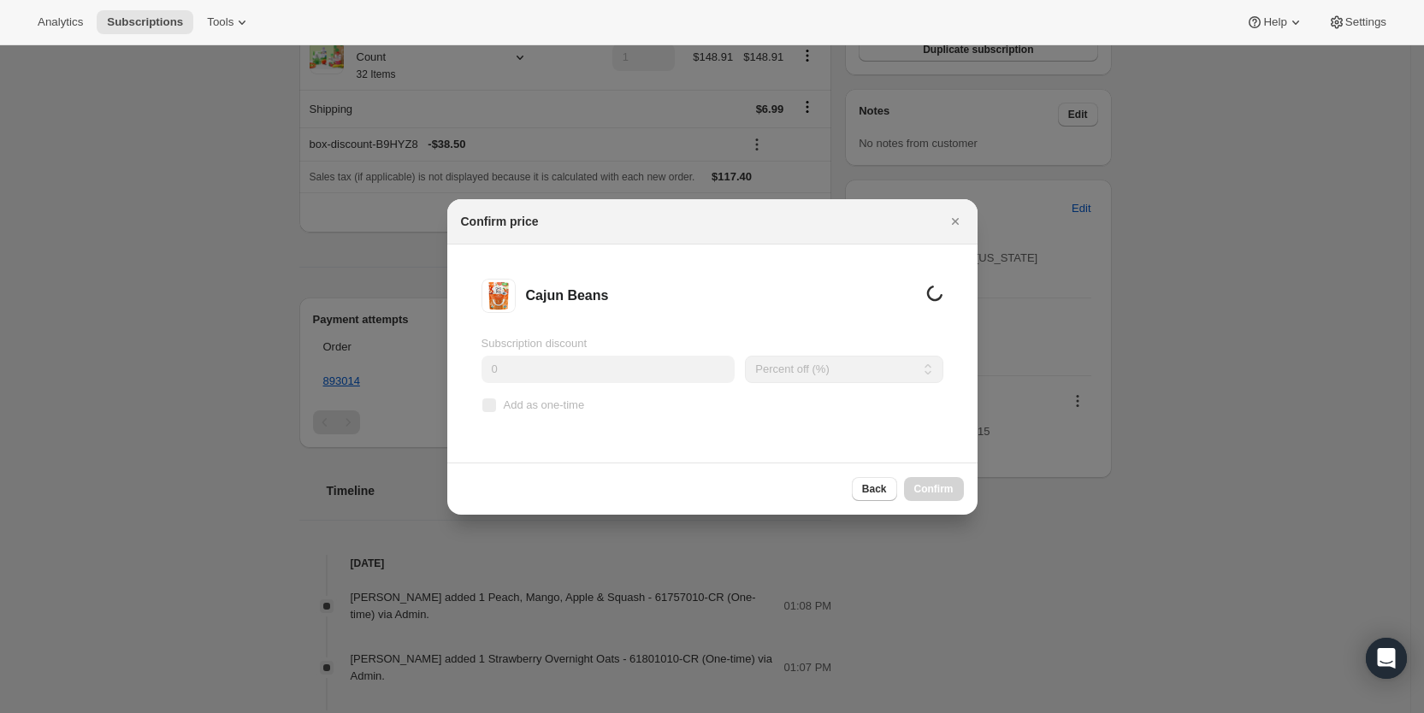
scroll to position [0, 0]
click at [499, 401] on label "Add as one-time" at bounding box center [534, 406] width 104 height 24
click at [496, 401] on input "Add as one-time" at bounding box center [489, 406] width 14 height 14
checkbox input "true"
click at [932, 486] on span "Confirm" at bounding box center [934, 489] width 39 height 14
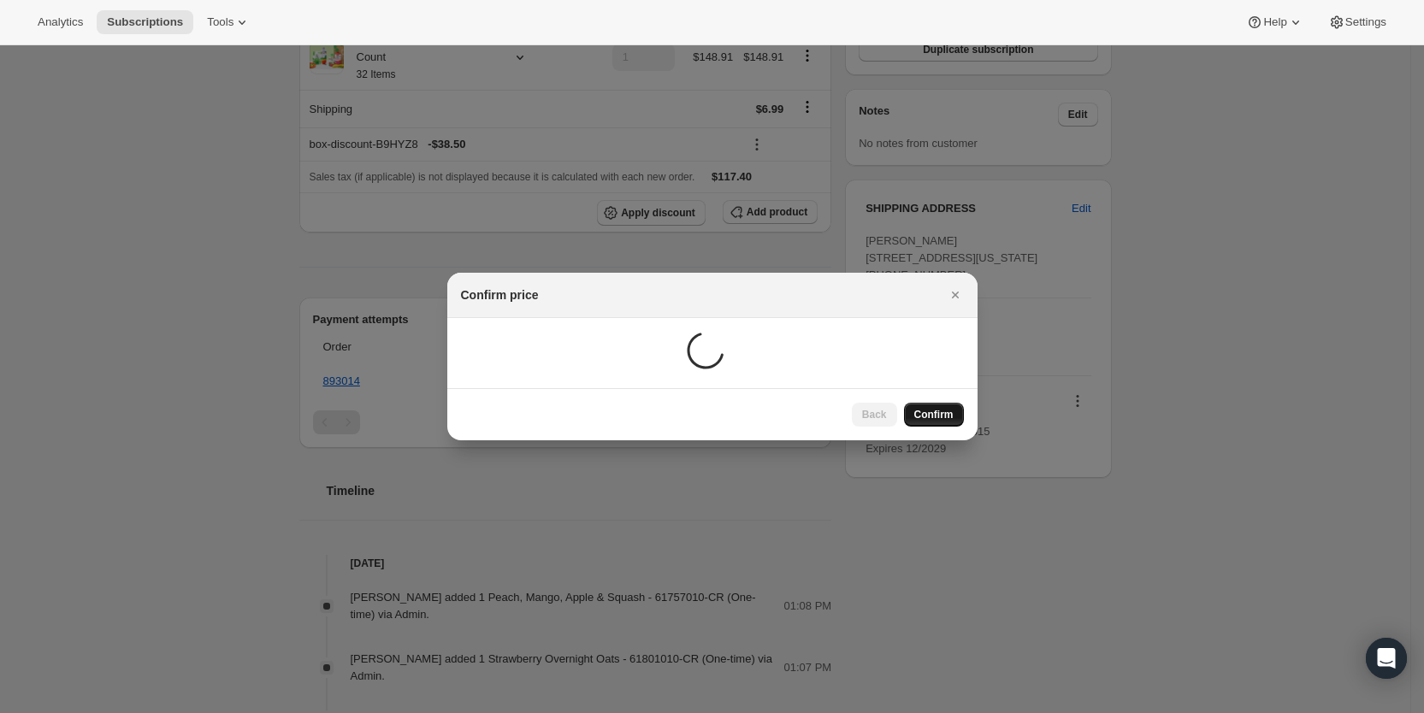
scroll to position [60, 0]
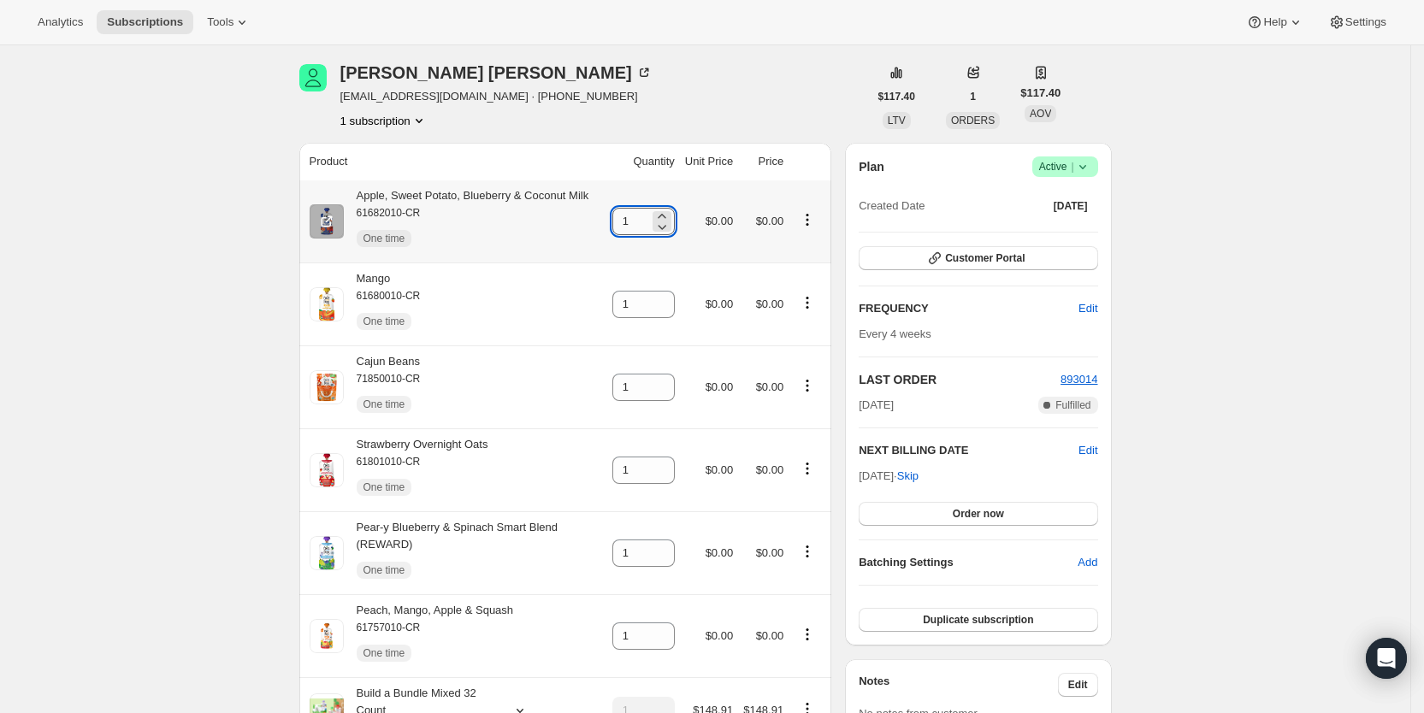
drag, startPoint x: 625, startPoint y: 221, endPoint x: 639, endPoint y: 219, distance: 13.8
click at [639, 219] on input "1" at bounding box center [631, 221] width 37 height 27
type input "2"
drag, startPoint x: 625, startPoint y: 307, endPoint x: 641, endPoint y: 308, distance: 16.3
click at [641, 308] on input "1" at bounding box center [631, 304] width 37 height 27
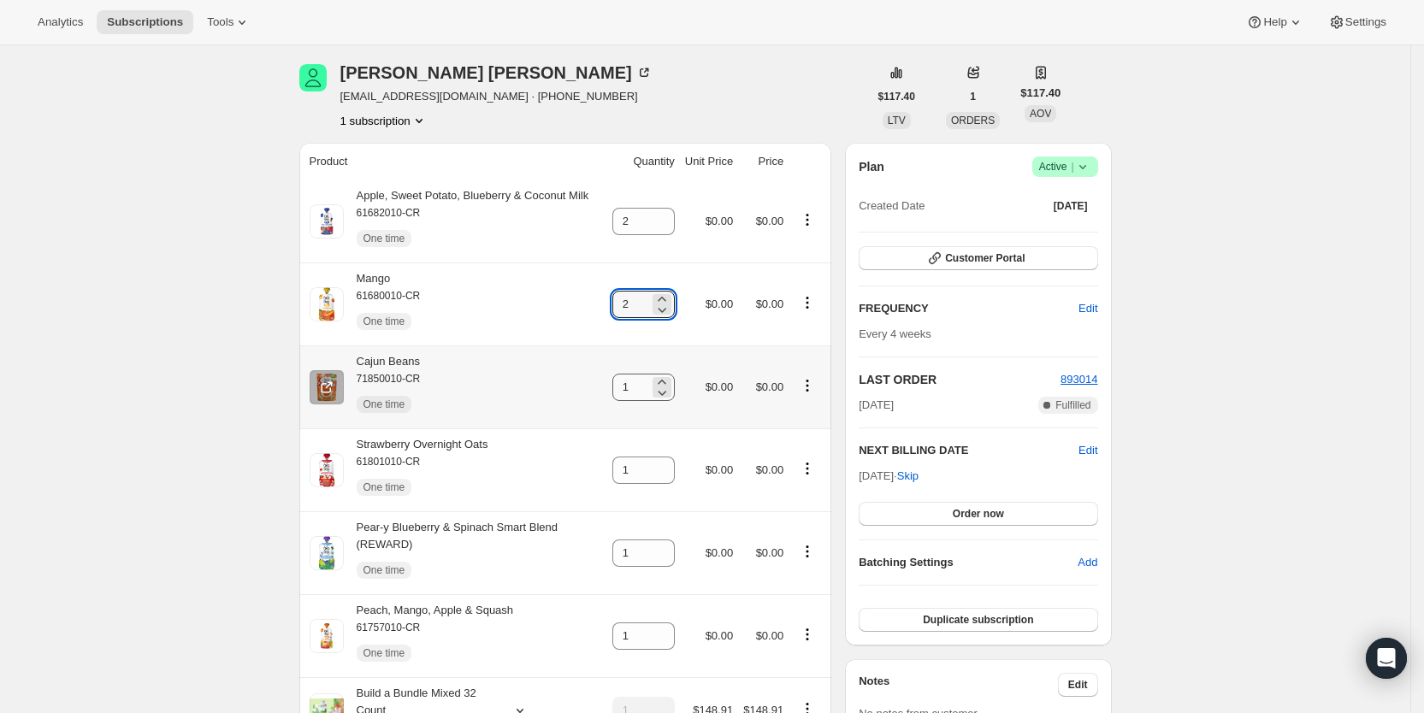
type input "2"
drag, startPoint x: 629, startPoint y: 393, endPoint x: 655, endPoint y: 395, distance: 26.6
click at [649, 395] on input "1" at bounding box center [631, 387] width 37 height 27
type input "2"
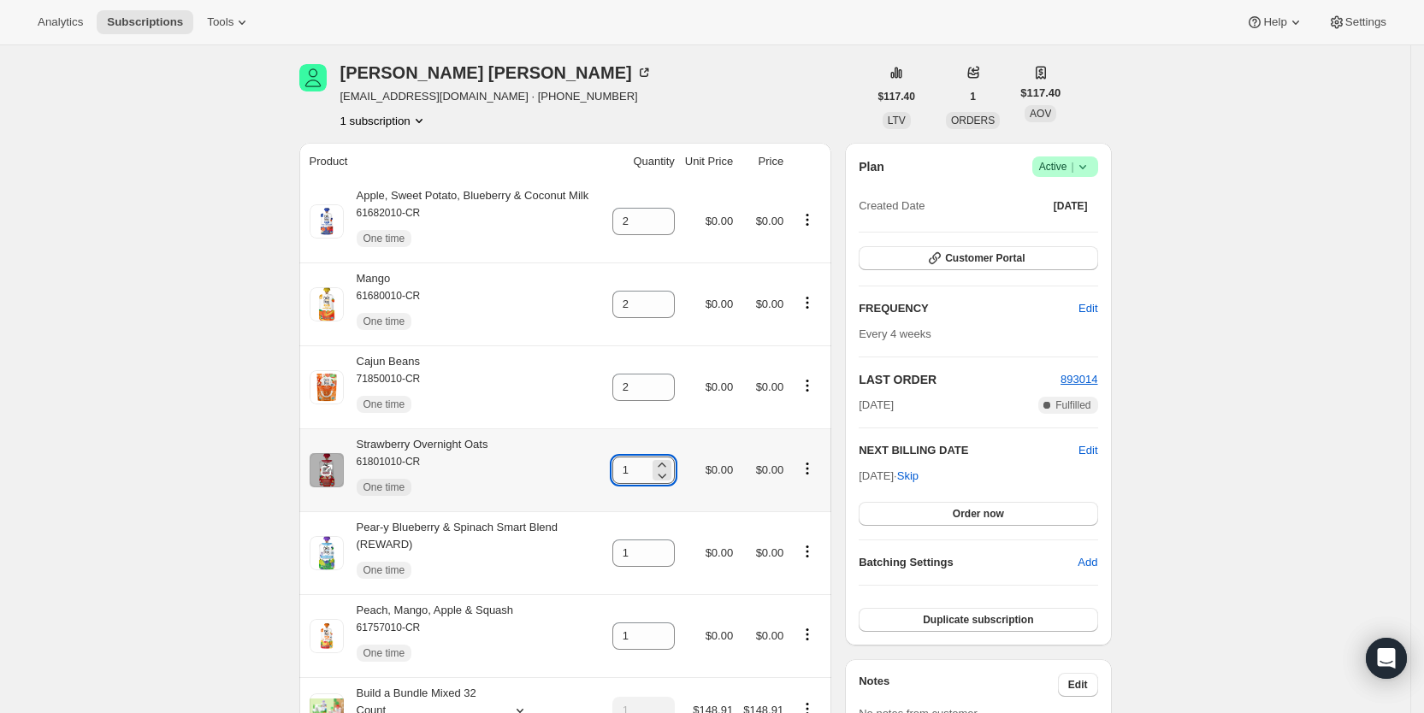
drag, startPoint x: 631, startPoint y: 476, endPoint x: 648, endPoint y: 475, distance: 16.3
click at [648, 475] on input "1" at bounding box center [631, 470] width 37 height 27
type input "2"
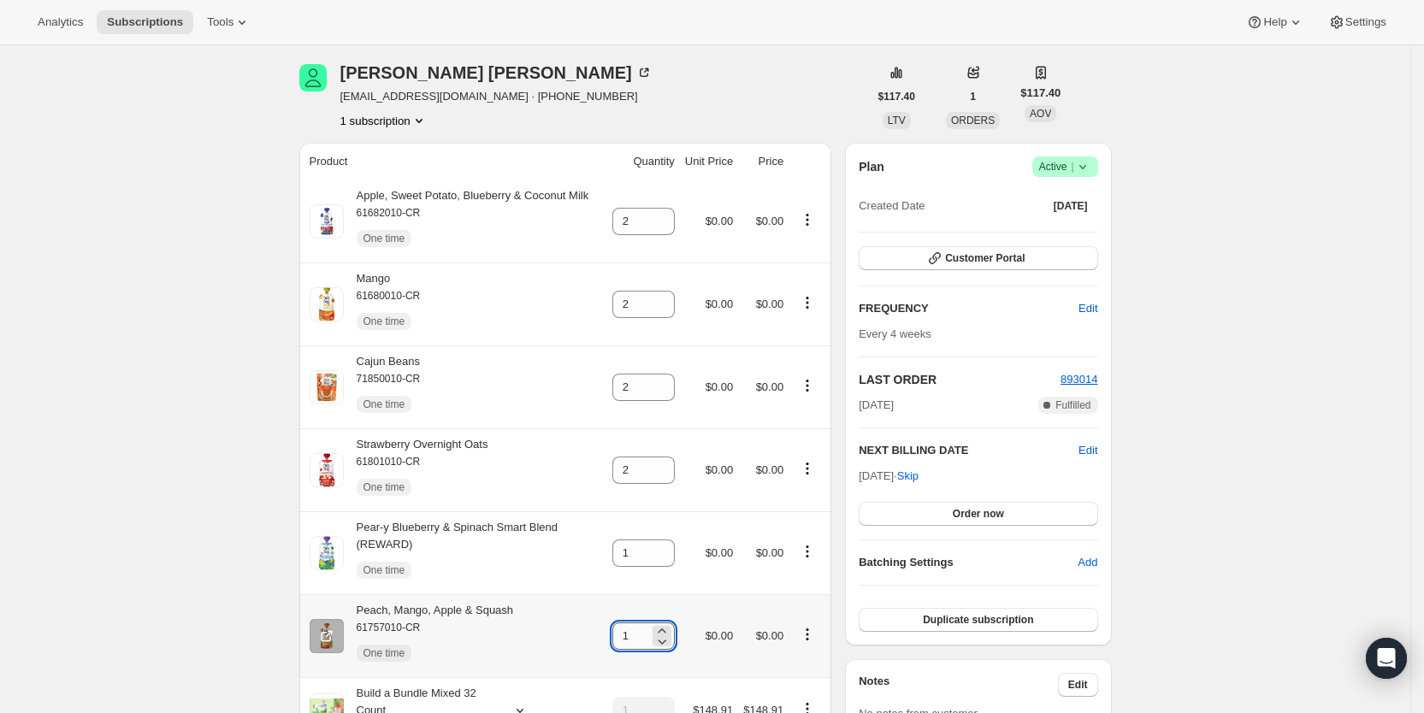
drag, startPoint x: 630, startPoint y: 641, endPoint x: 655, endPoint y: 638, distance: 24.9
click at [649, 638] on input "1" at bounding box center [631, 636] width 37 height 27
type input "2"
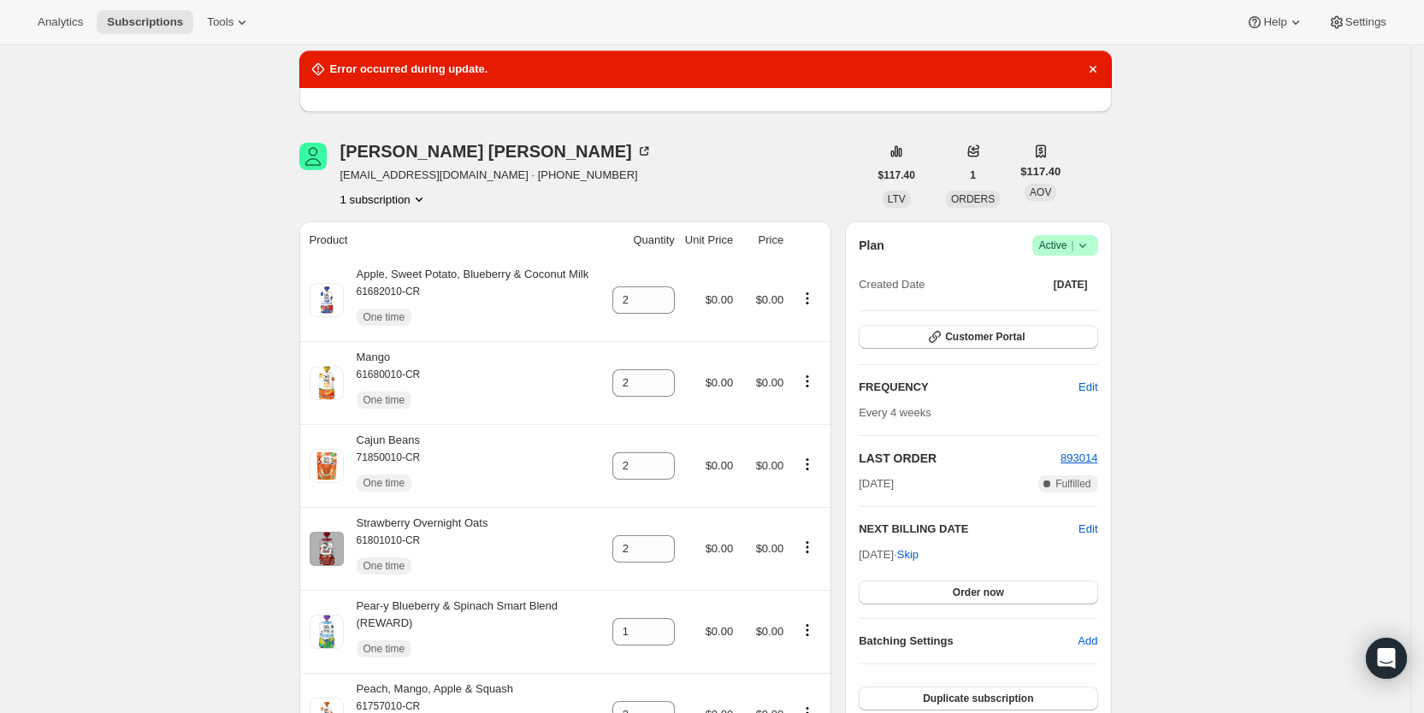
type input "1"
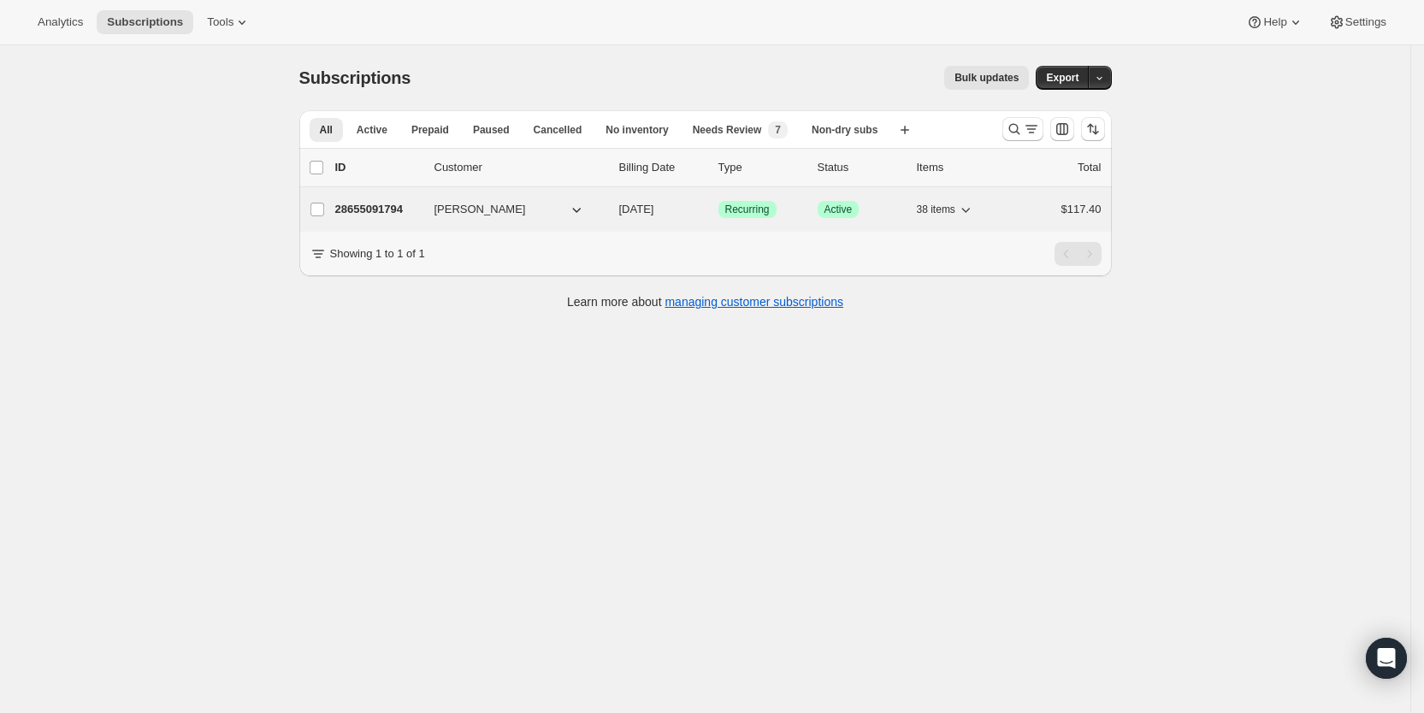
click at [654, 210] on span "[DATE]" at bounding box center [636, 209] width 35 height 13
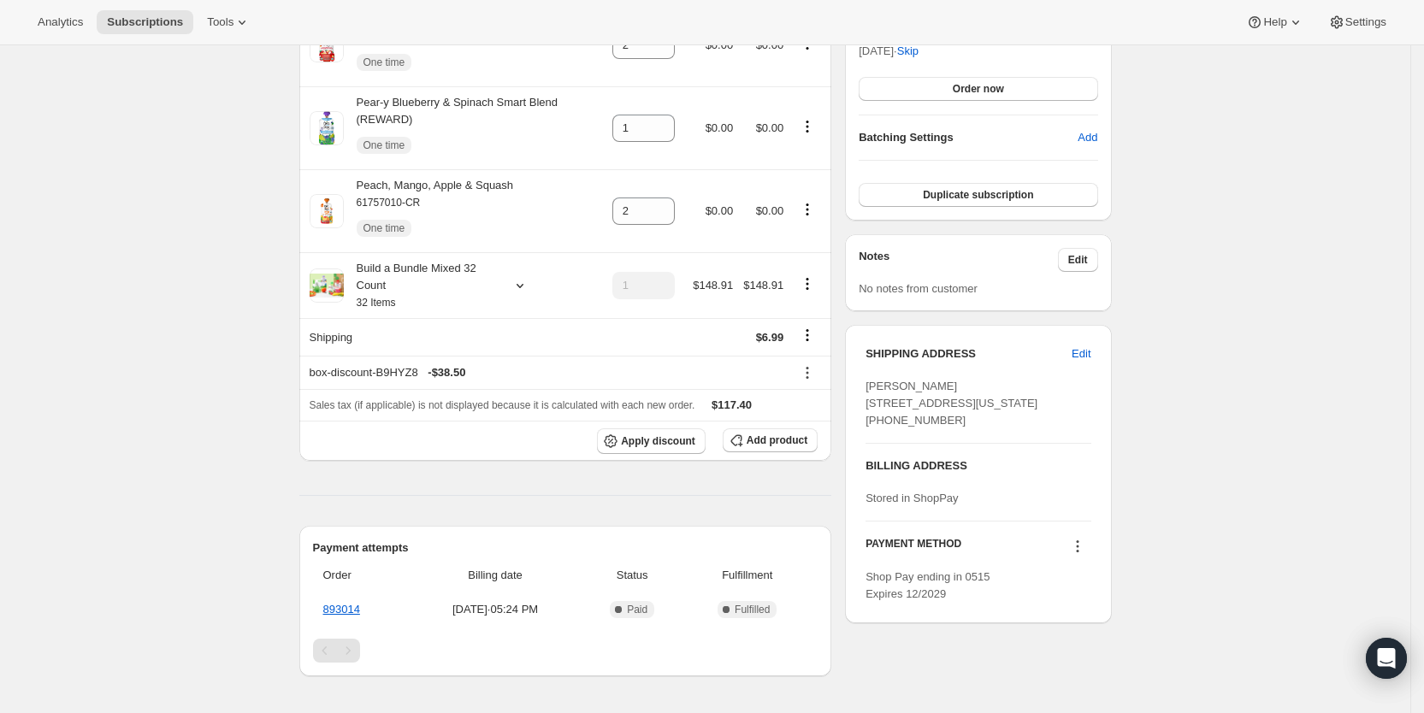
scroll to position [490, 0]
